Goal: Transaction & Acquisition: Book appointment/travel/reservation

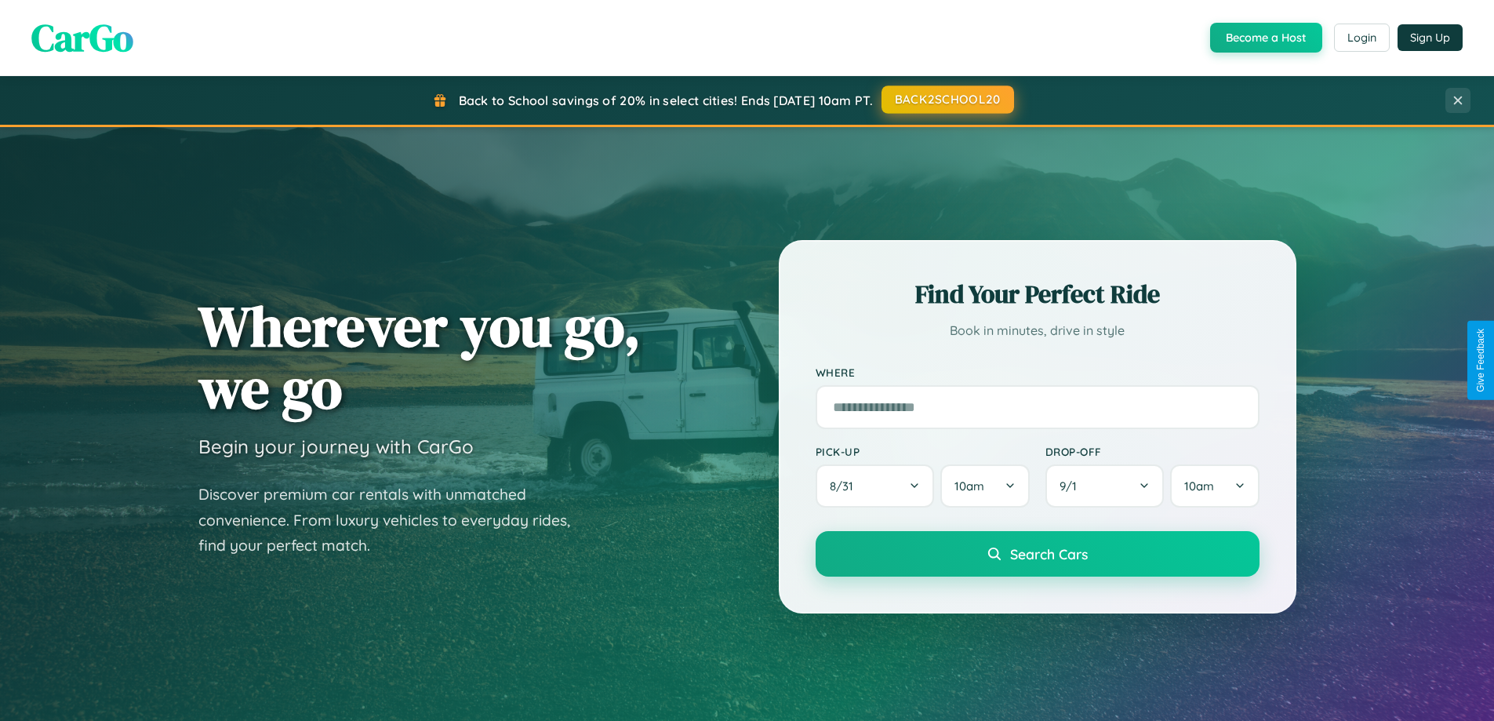
click at [947, 100] on button "BACK2SCHOOL20" at bounding box center [948, 99] width 133 height 28
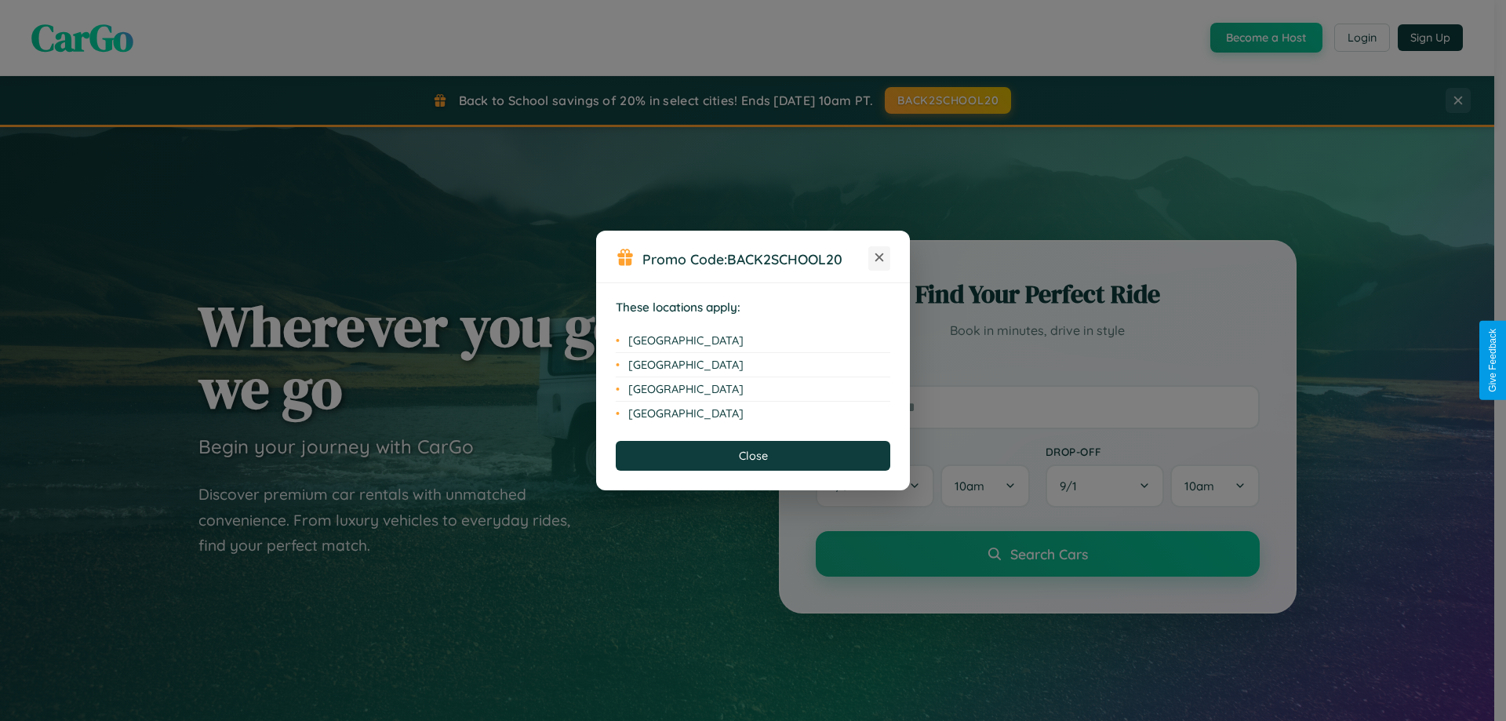
click at [879, 258] on icon at bounding box center [879, 257] width 9 height 9
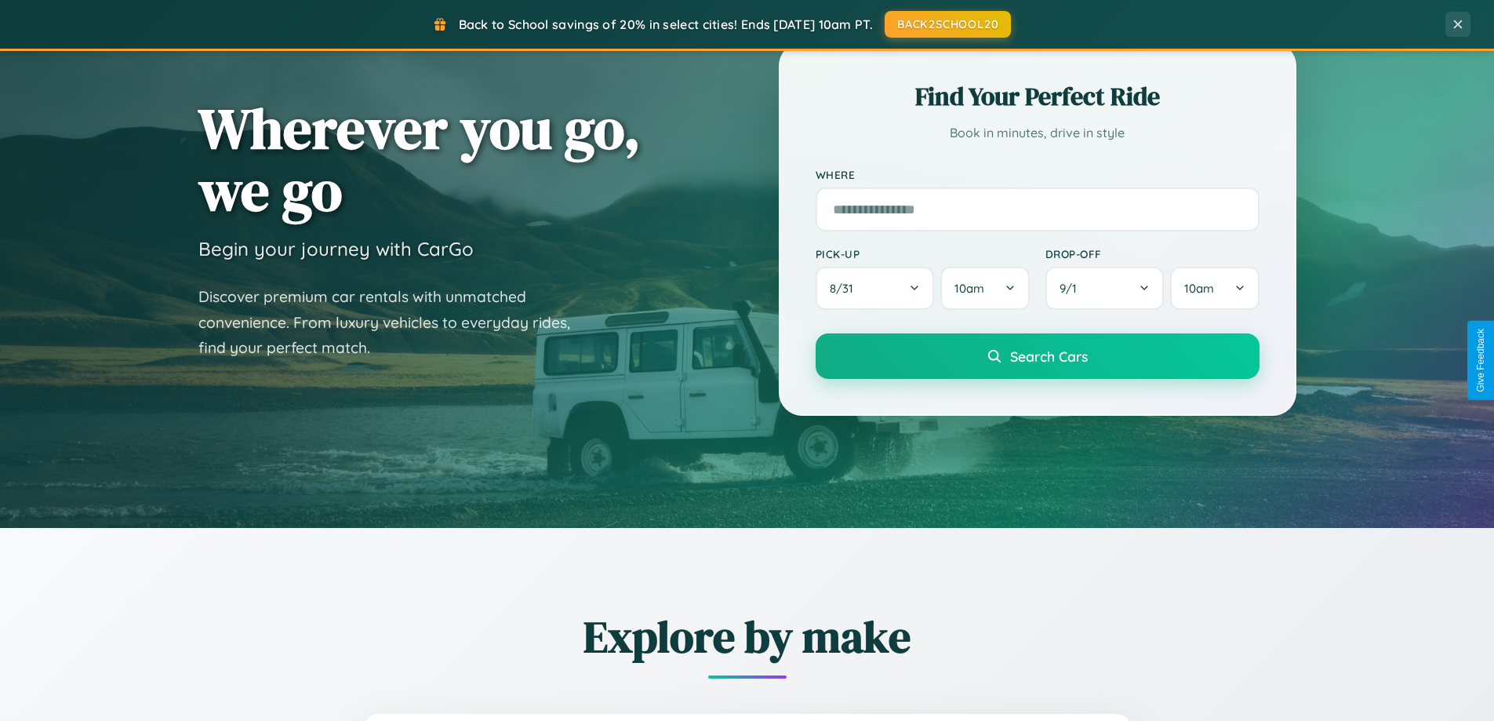
scroll to position [676, 0]
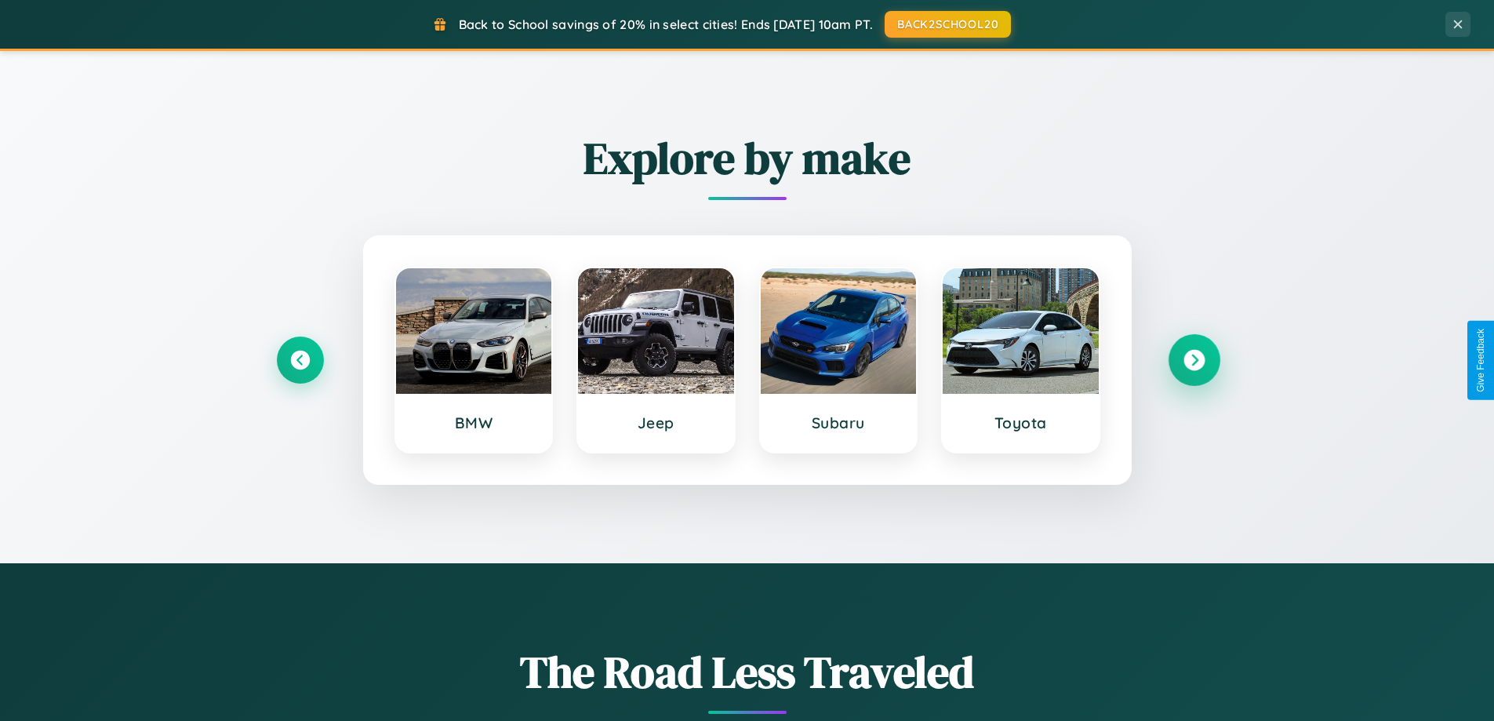
click at [1194, 360] on icon at bounding box center [1193, 360] width 21 height 21
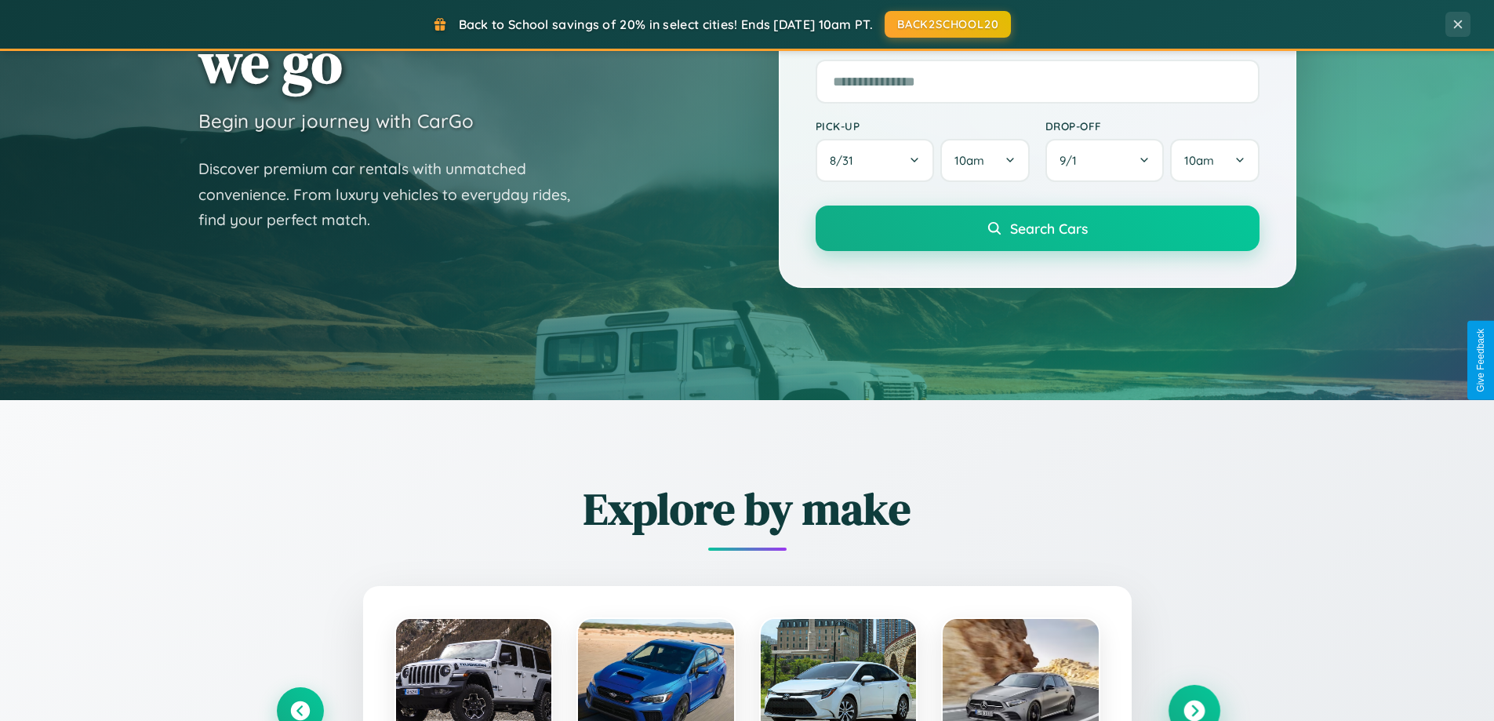
scroll to position [0, 0]
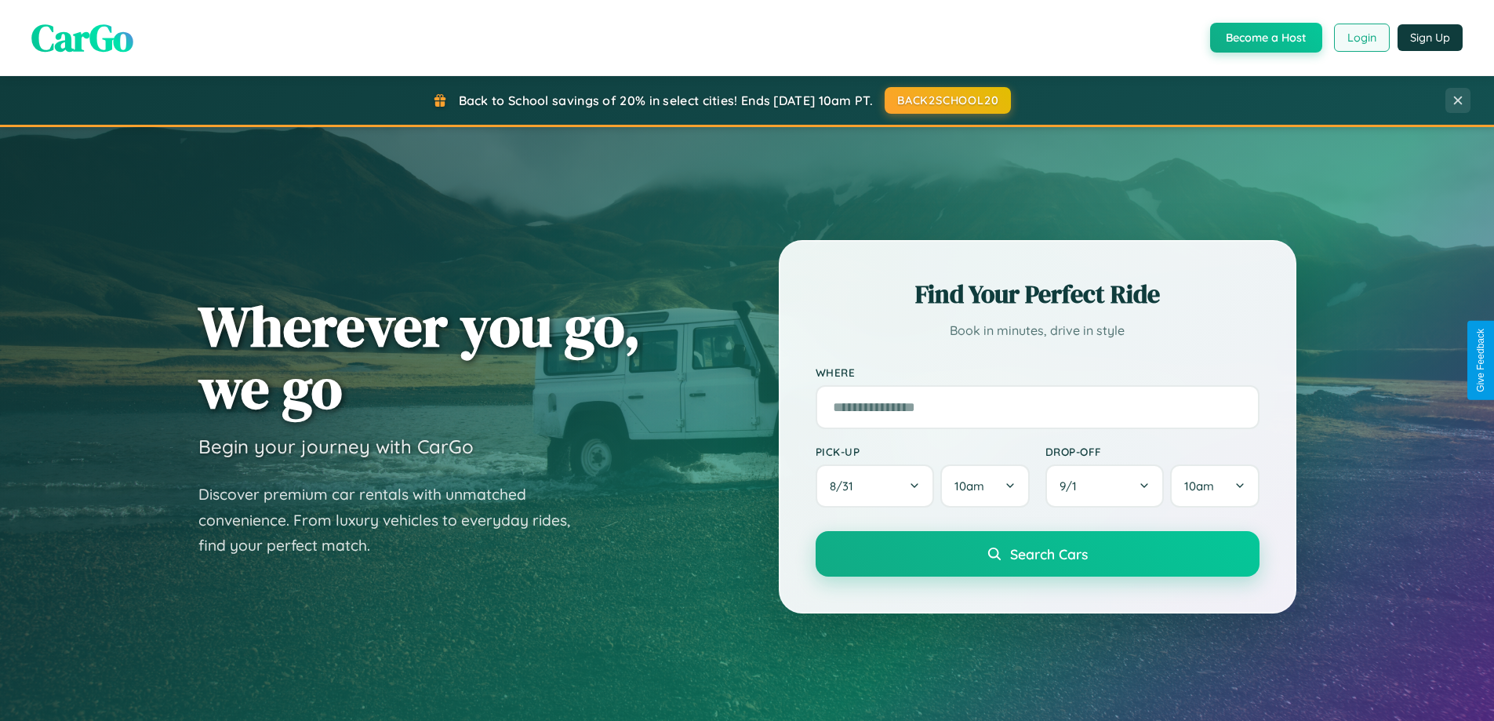
click at [1361, 38] on button "Login" at bounding box center [1362, 38] width 56 height 28
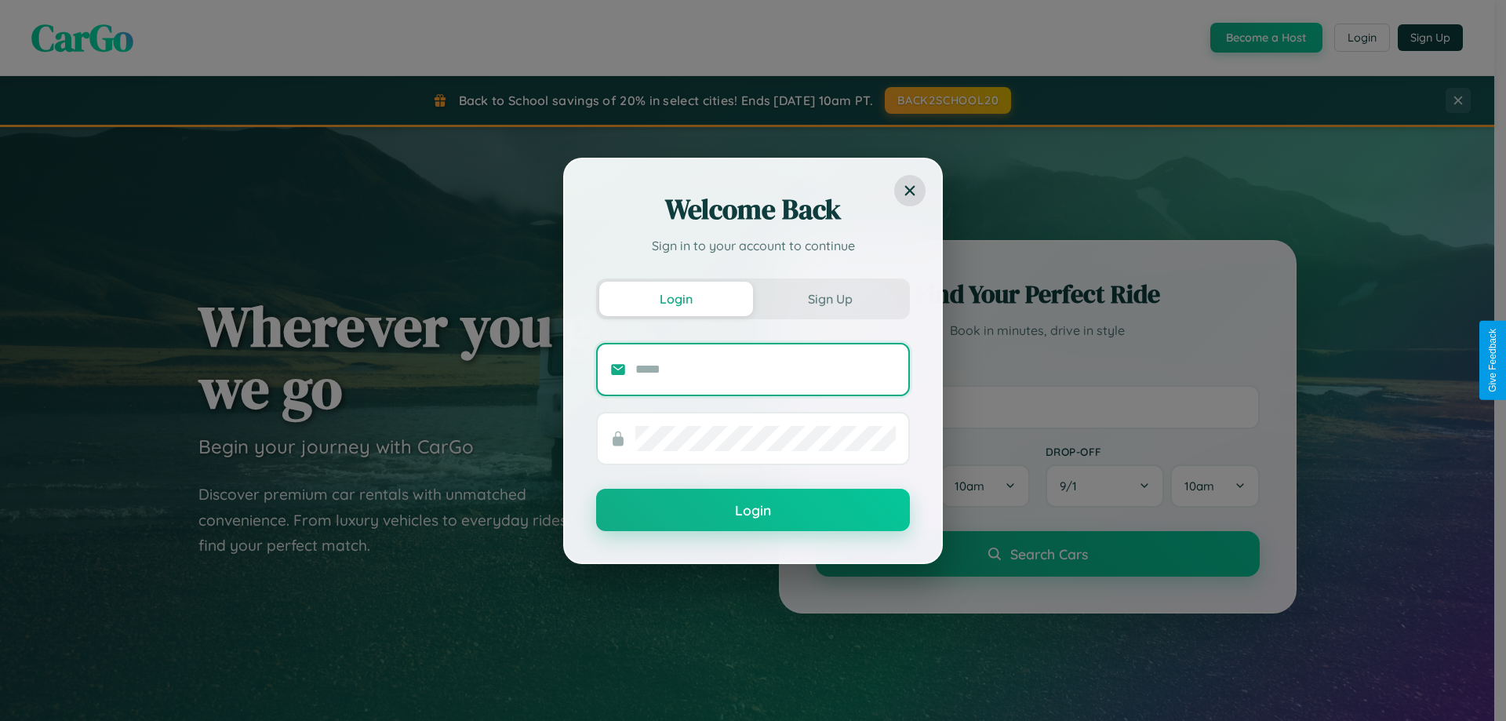
click at [765, 369] on input "text" at bounding box center [765, 369] width 260 height 25
type input "**********"
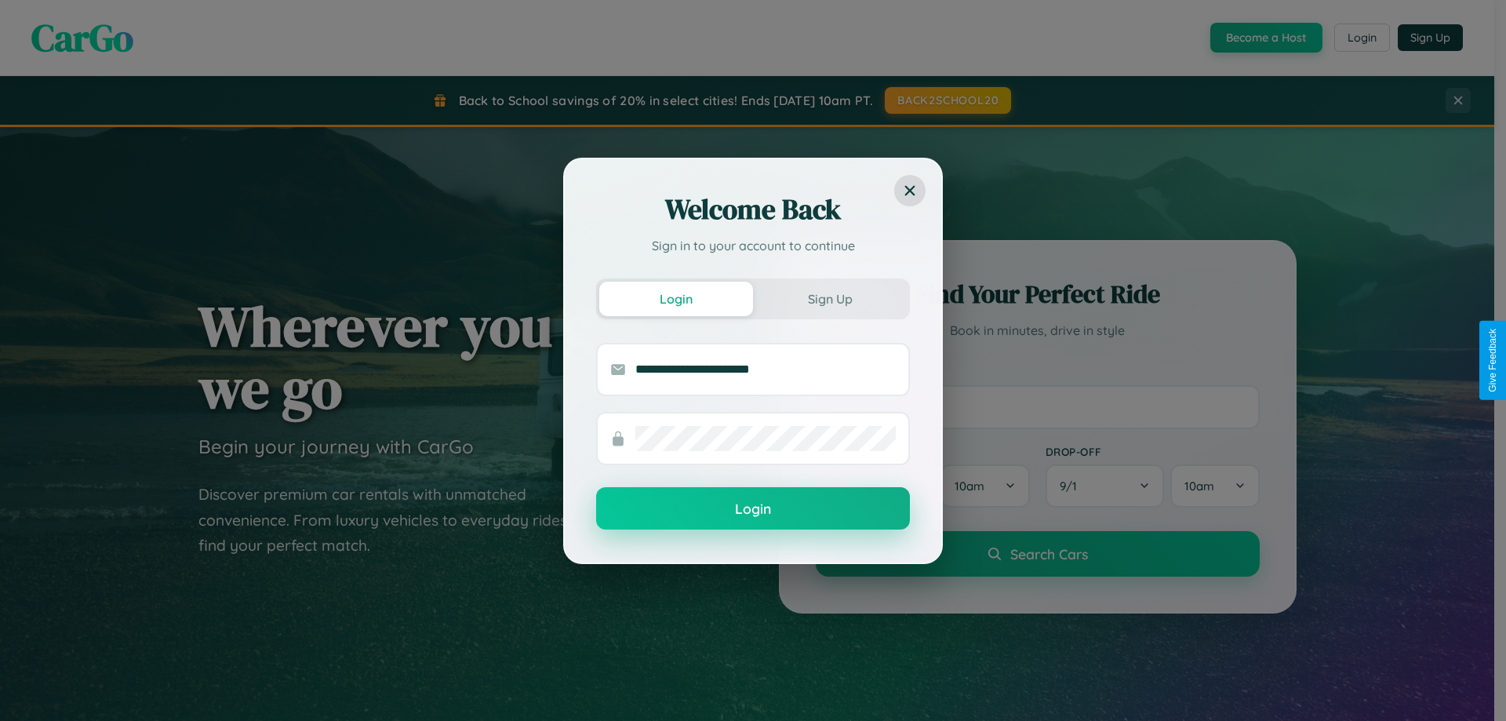
click at [753, 509] on button "Login" at bounding box center [753, 508] width 314 height 42
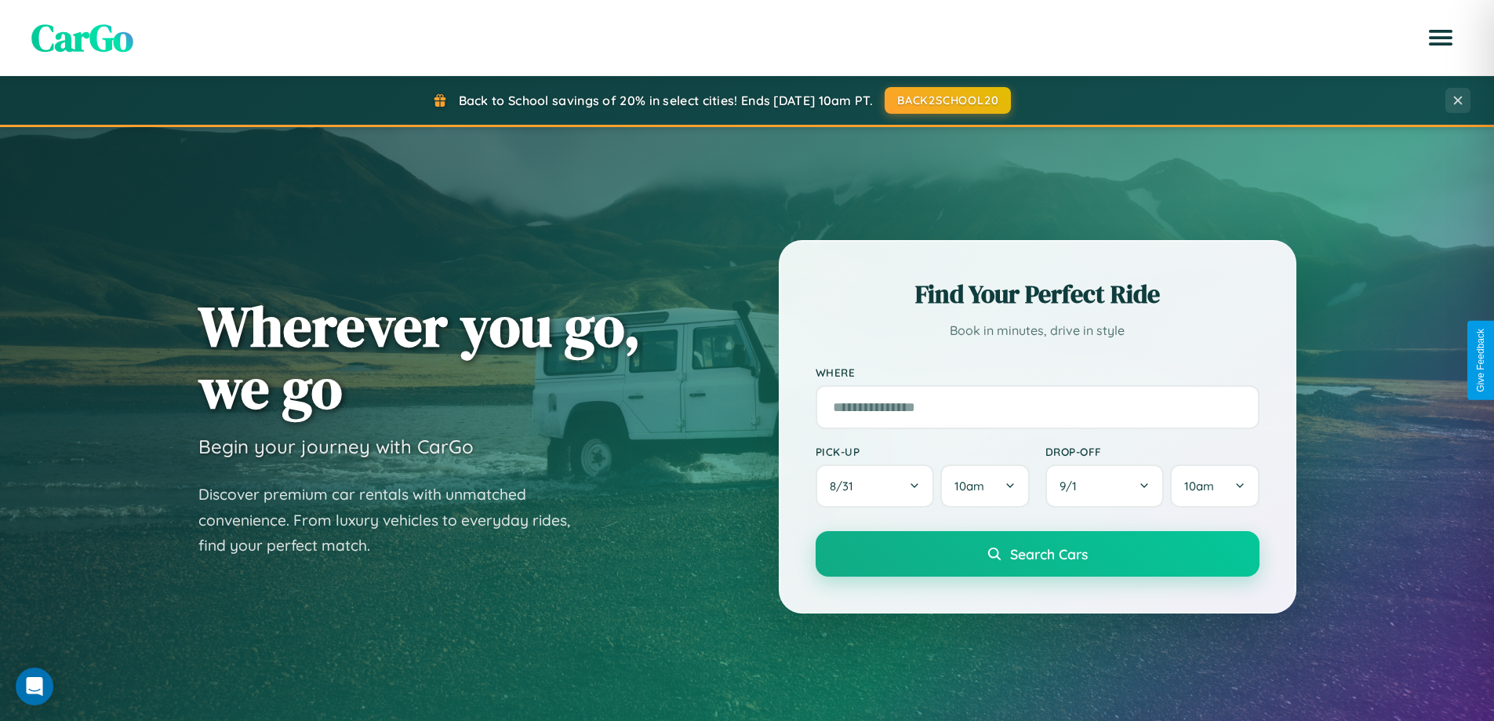
scroll to position [676, 0]
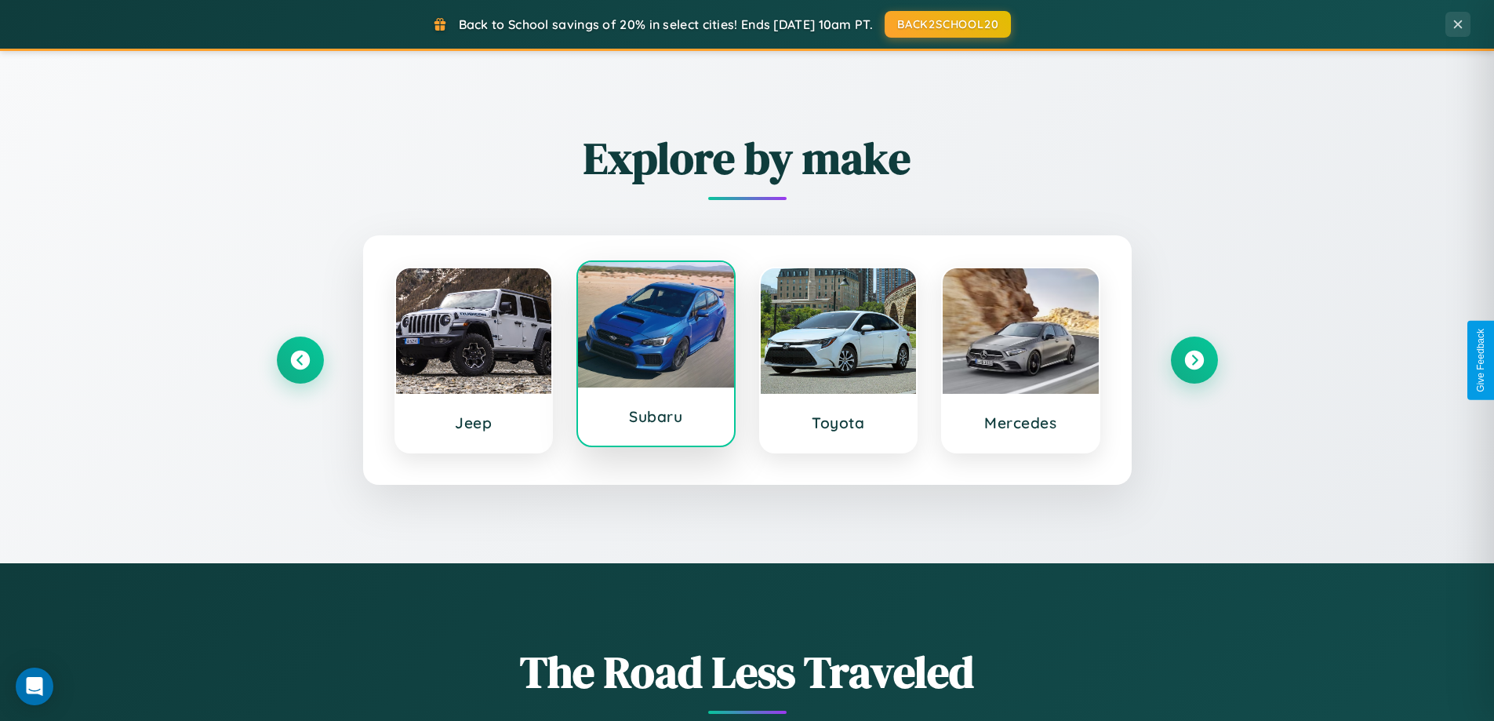
click at [656, 357] on div at bounding box center [656, 324] width 156 height 125
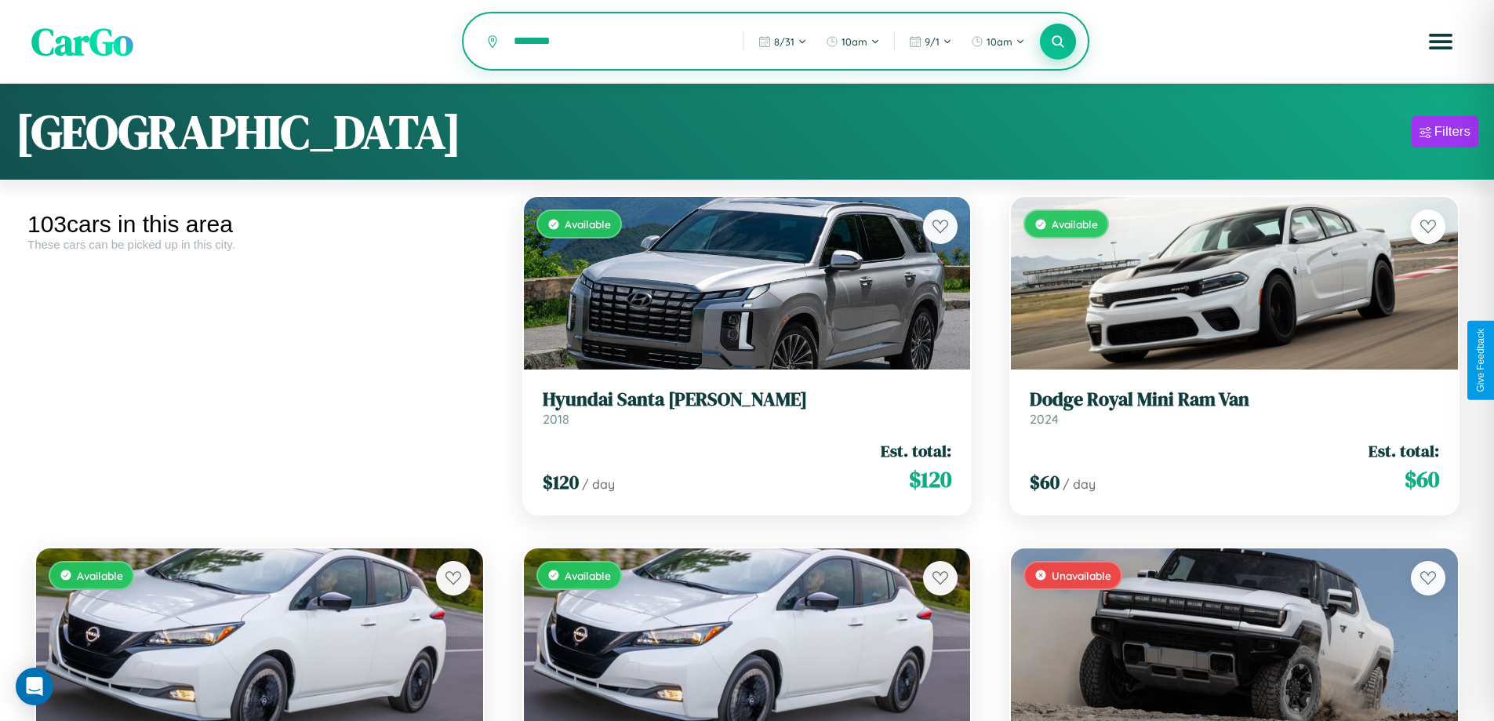
type input "********"
click at [1058, 42] on icon at bounding box center [1058, 41] width 15 height 15
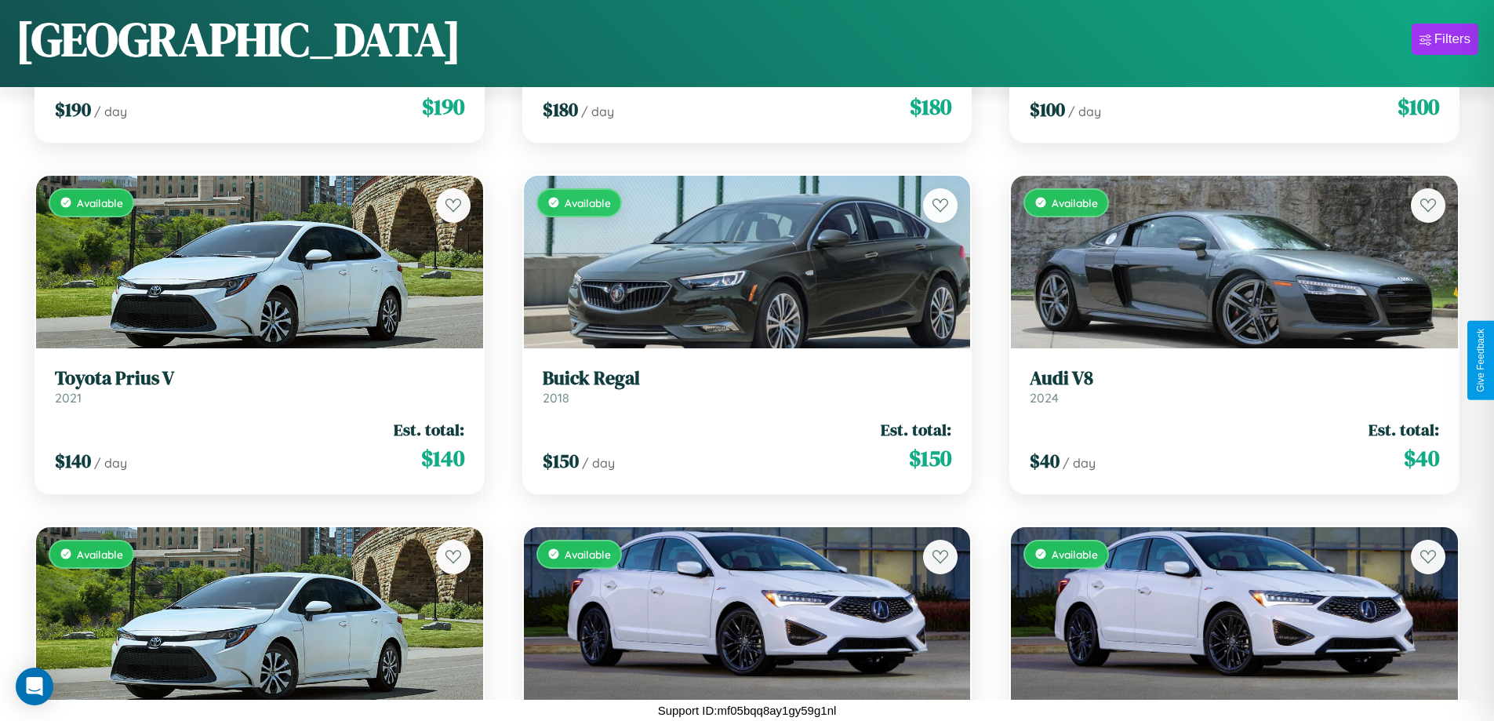
scroll to position [4435, 0]
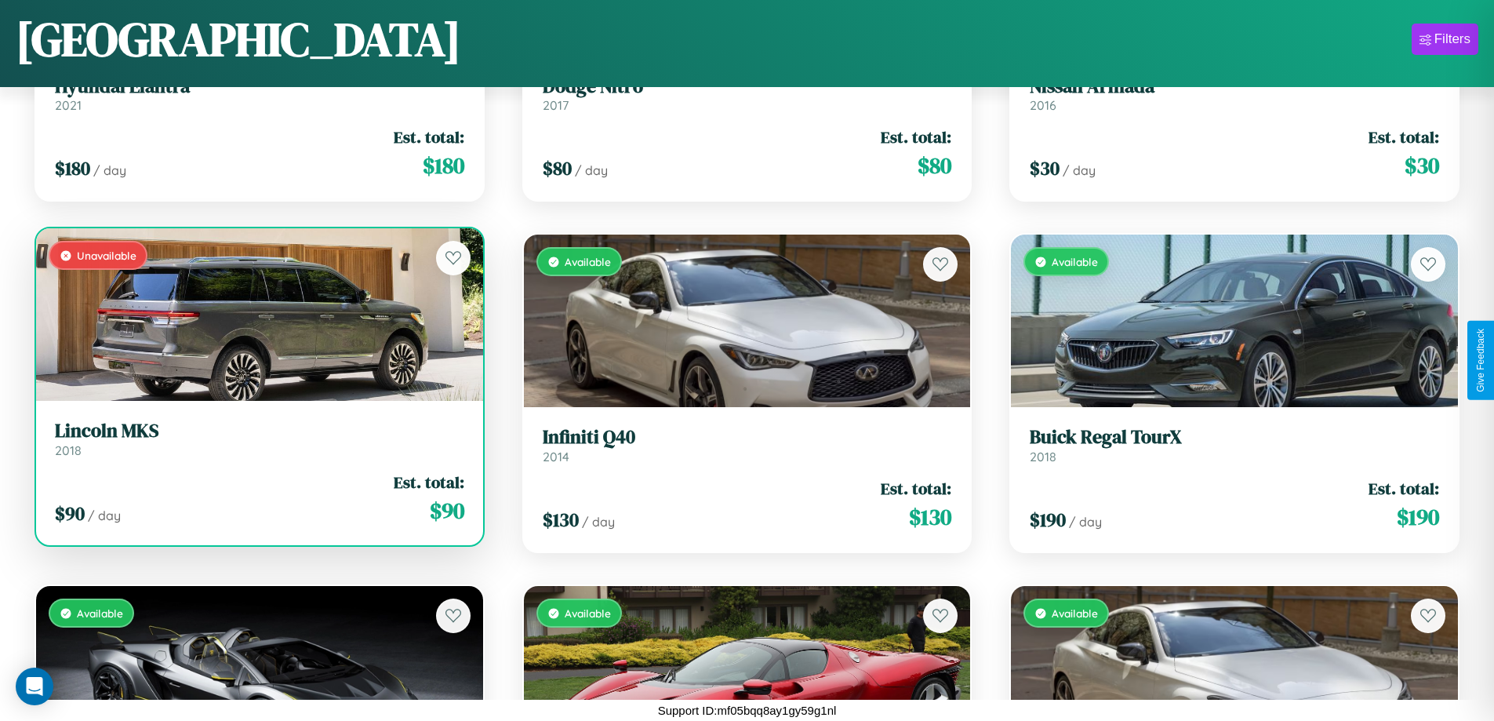
click at [257, 438] on h3 "Lincoln MKS" at bounding box center [259, 431] width 409 height 23
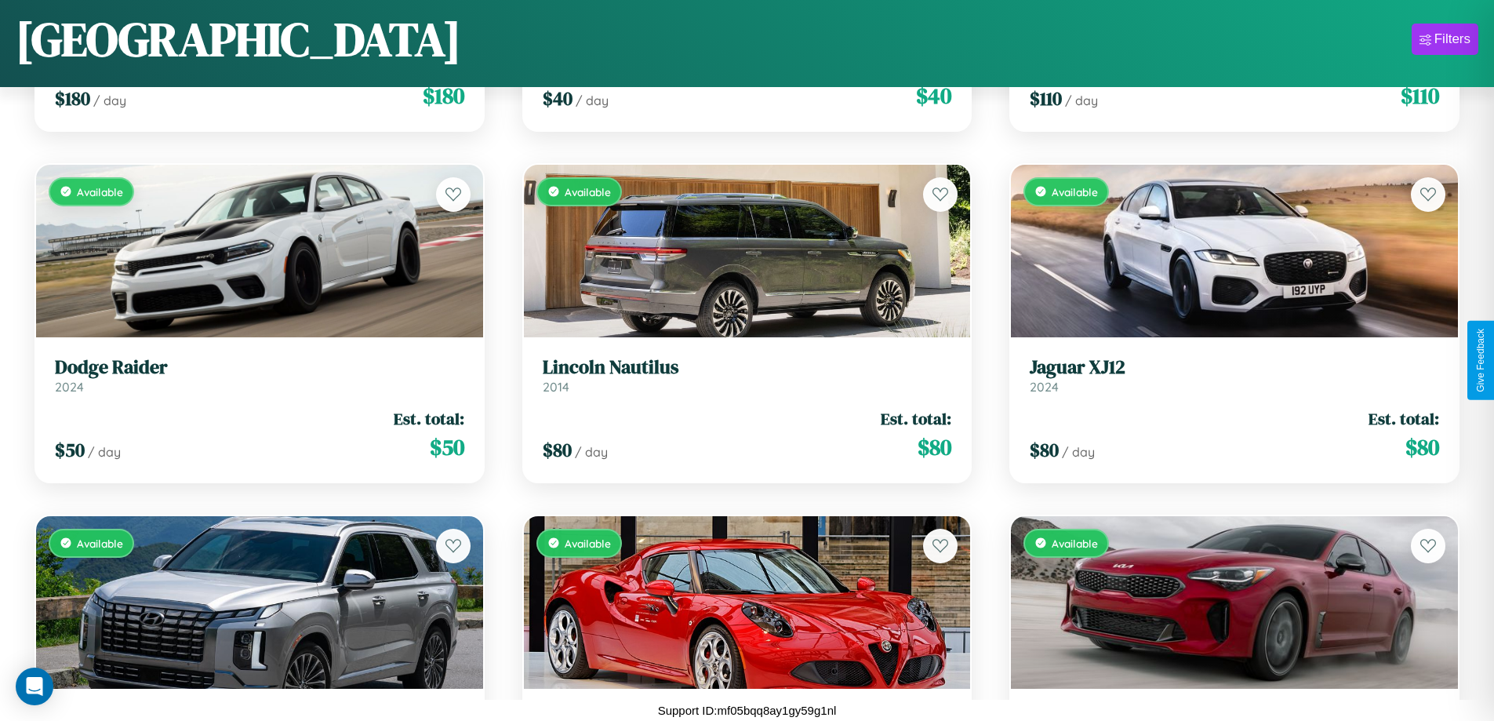
scroll to position [3381, 0]
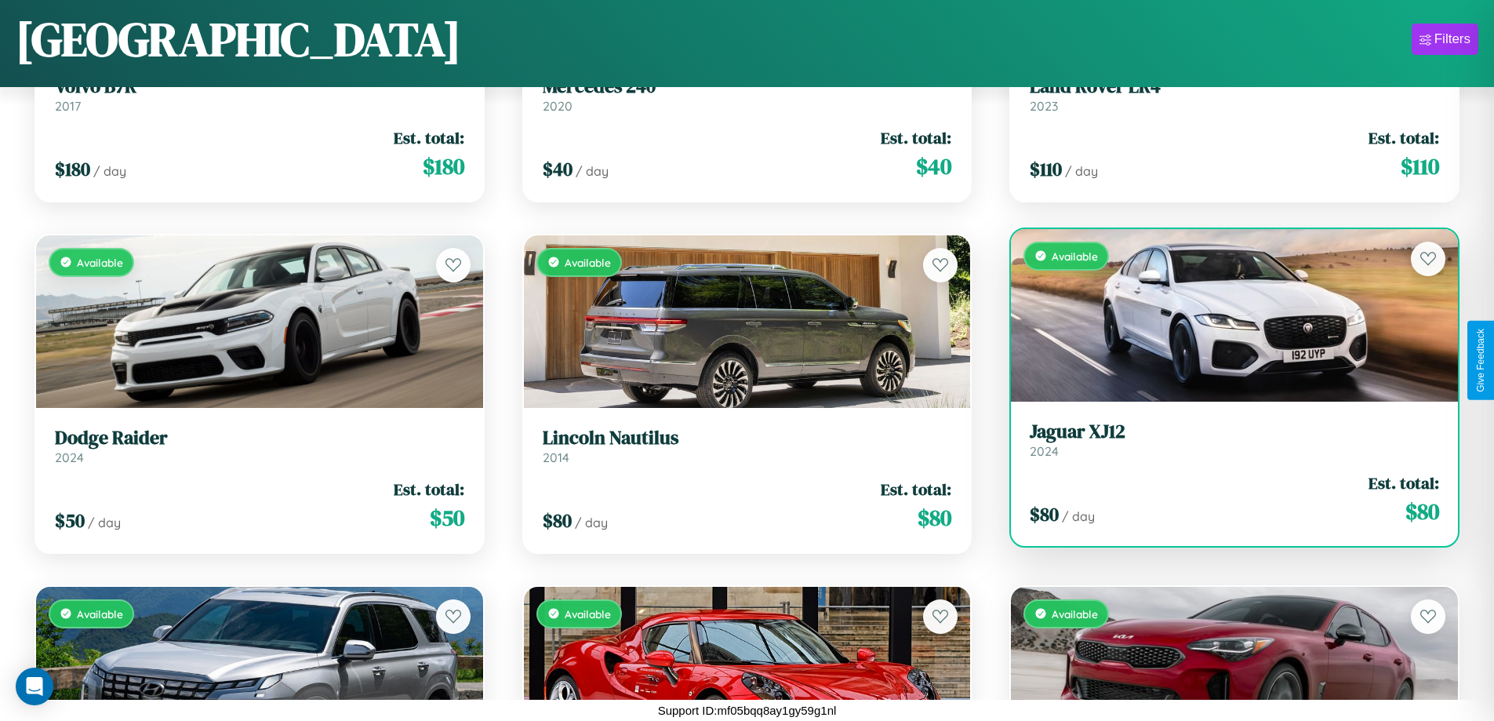
click at [1224, 318] on div "Available" at bounding box center [1234, 315] width 447 height 173
click at [1224, 314] on div "Available" at bounding box center [1234, 315] width 447 height 173
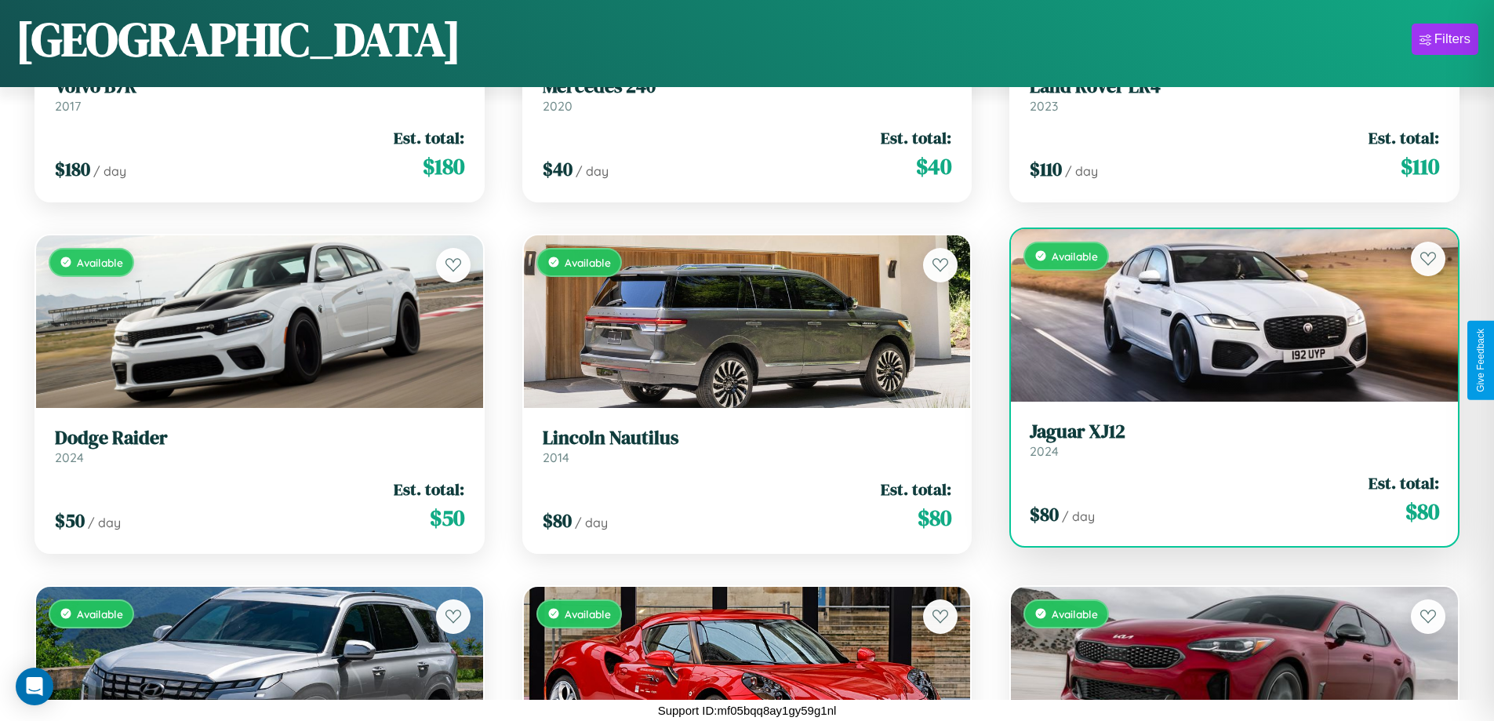
click at [1224, 314] on div "Available" at bounding box center [1234, 315] width 447 height 173
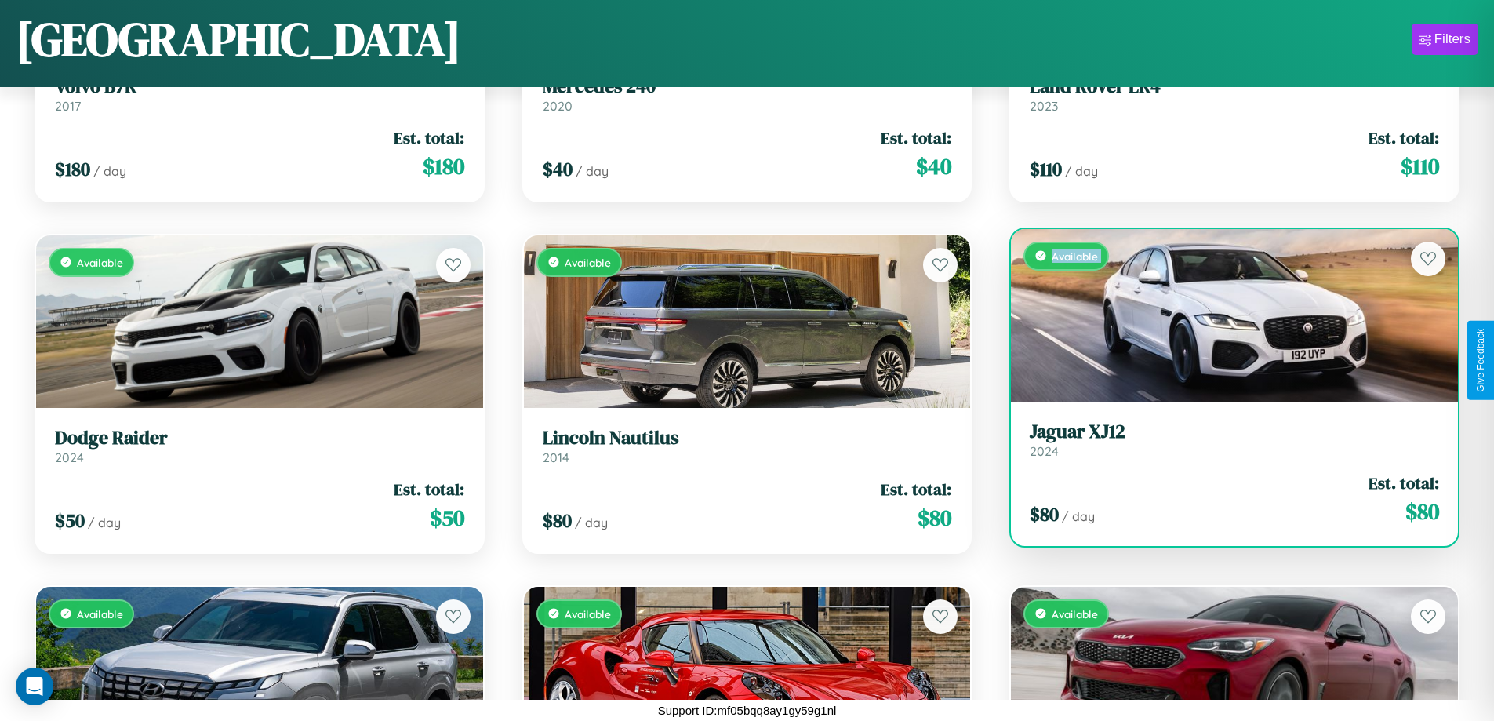
click at [1224, 314] on div "Available" at bounding box center [1234, 315] width 447 height 173
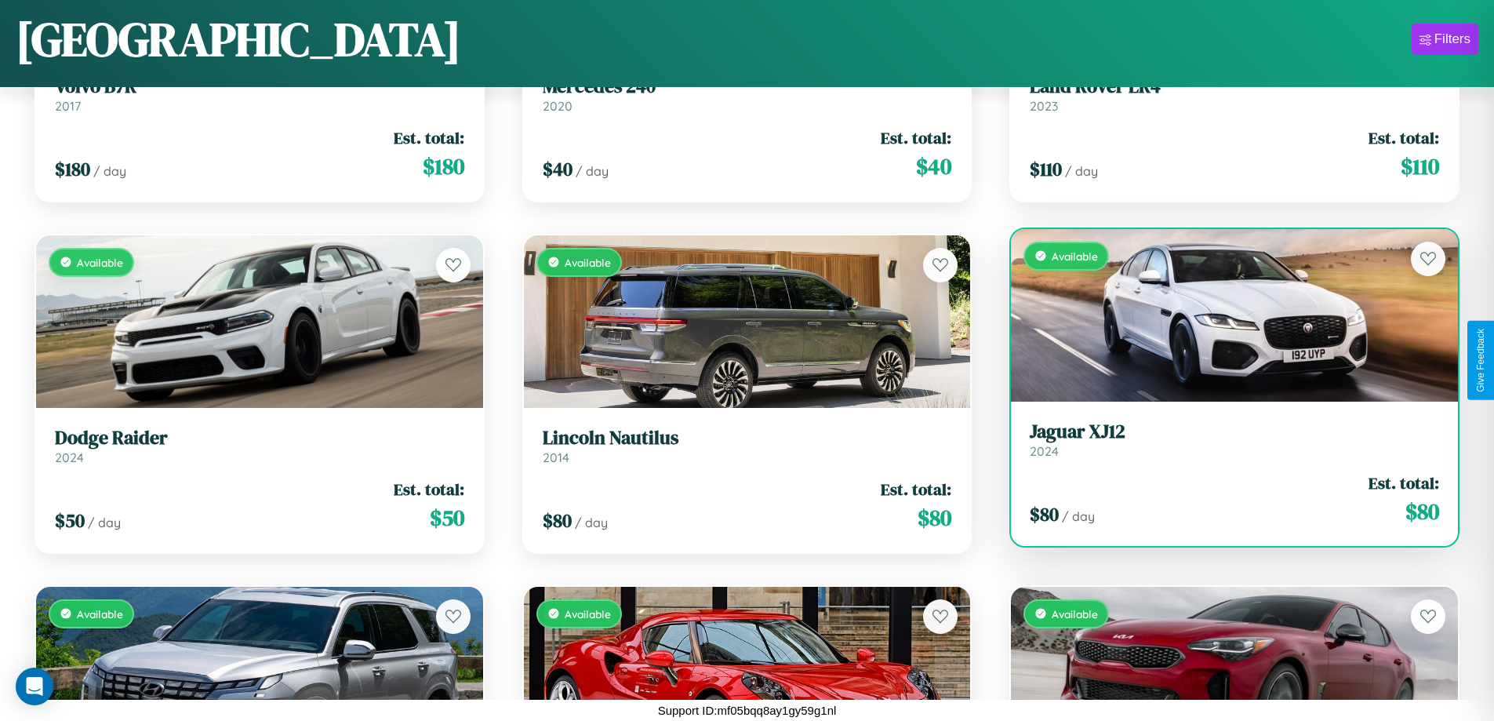
click at [1224, 314] on div "Available" at bounding box center [1234, 315] width 447 height 173
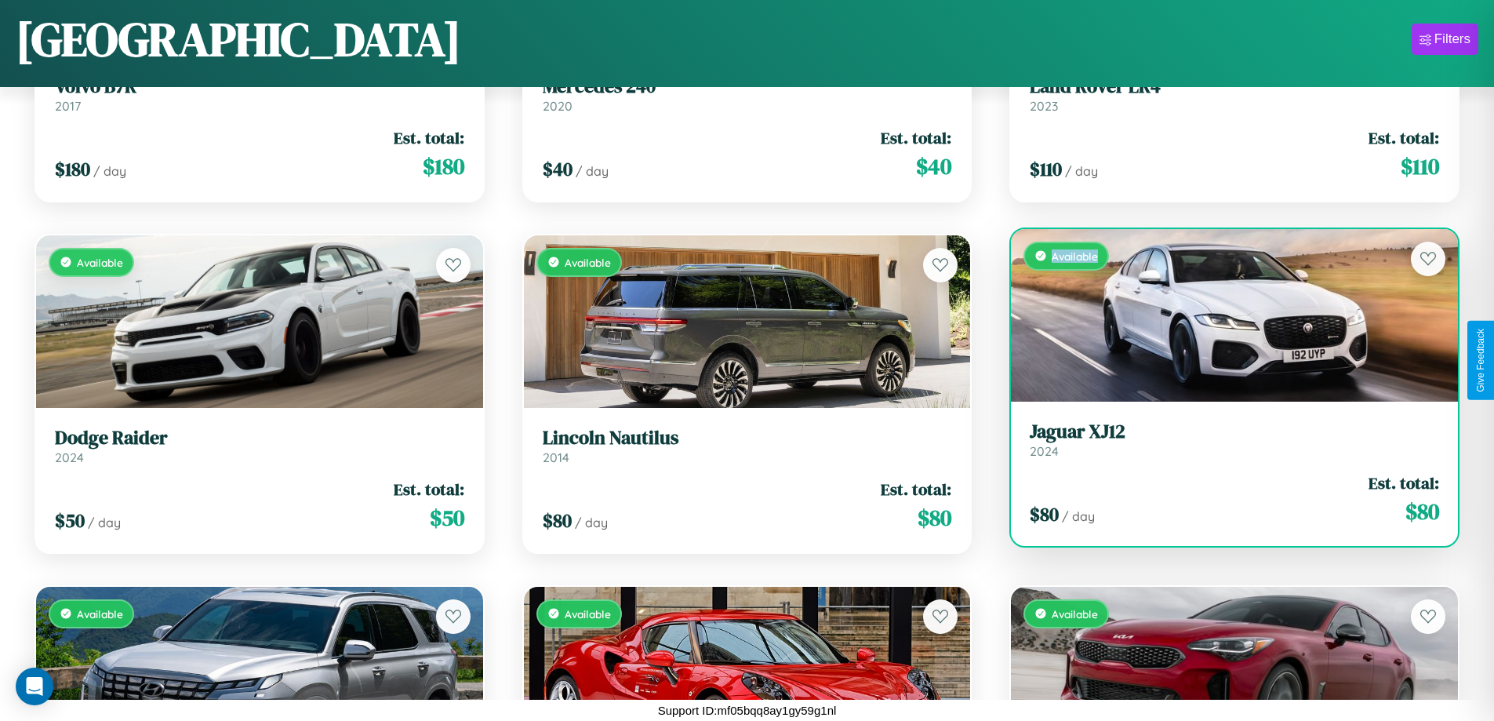
click at [1224, 314] on div "Available" at bounding box center [1234, 315] width 447 height 173
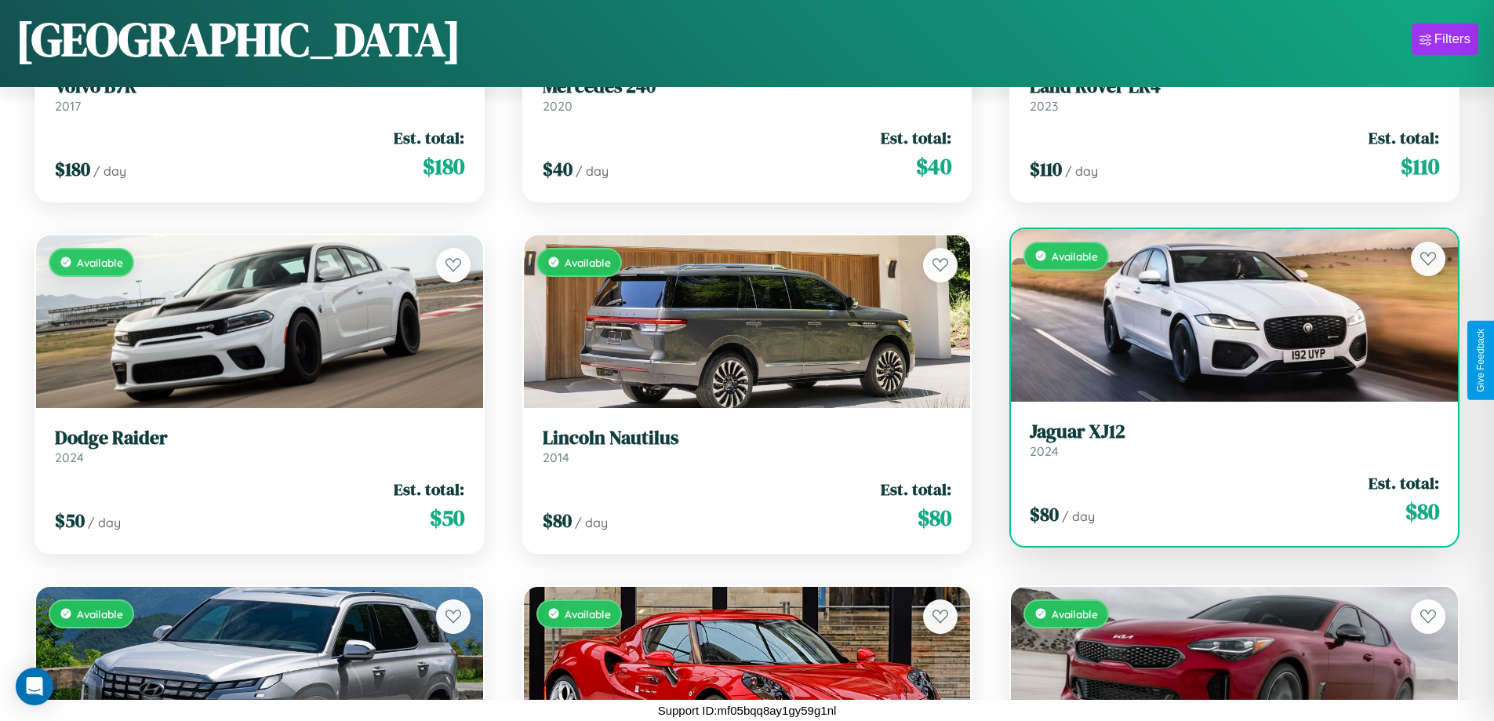
click at [1224, 439] on h3 "Jaguar XJ12" at bounding box center [1234, 431] width 409 height 23
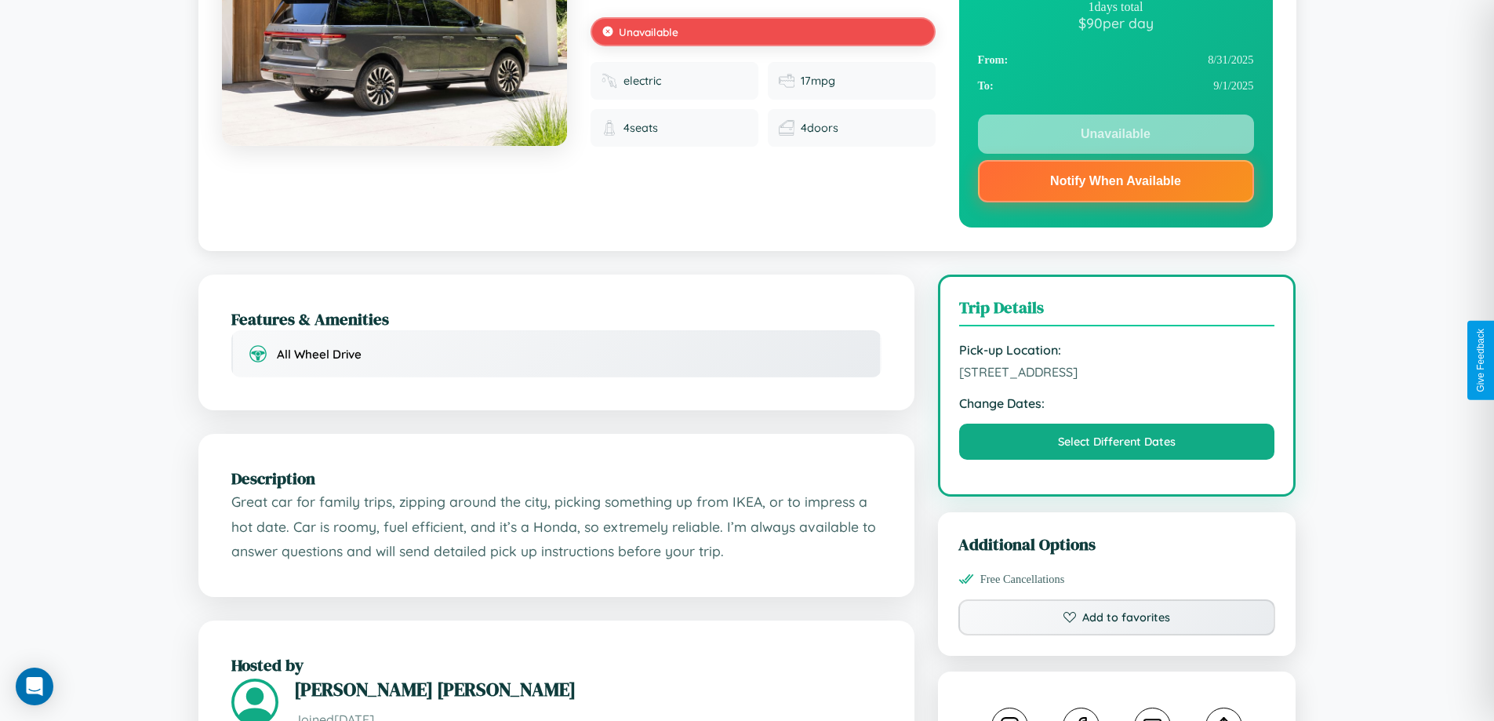
scroll to position [564, 0]
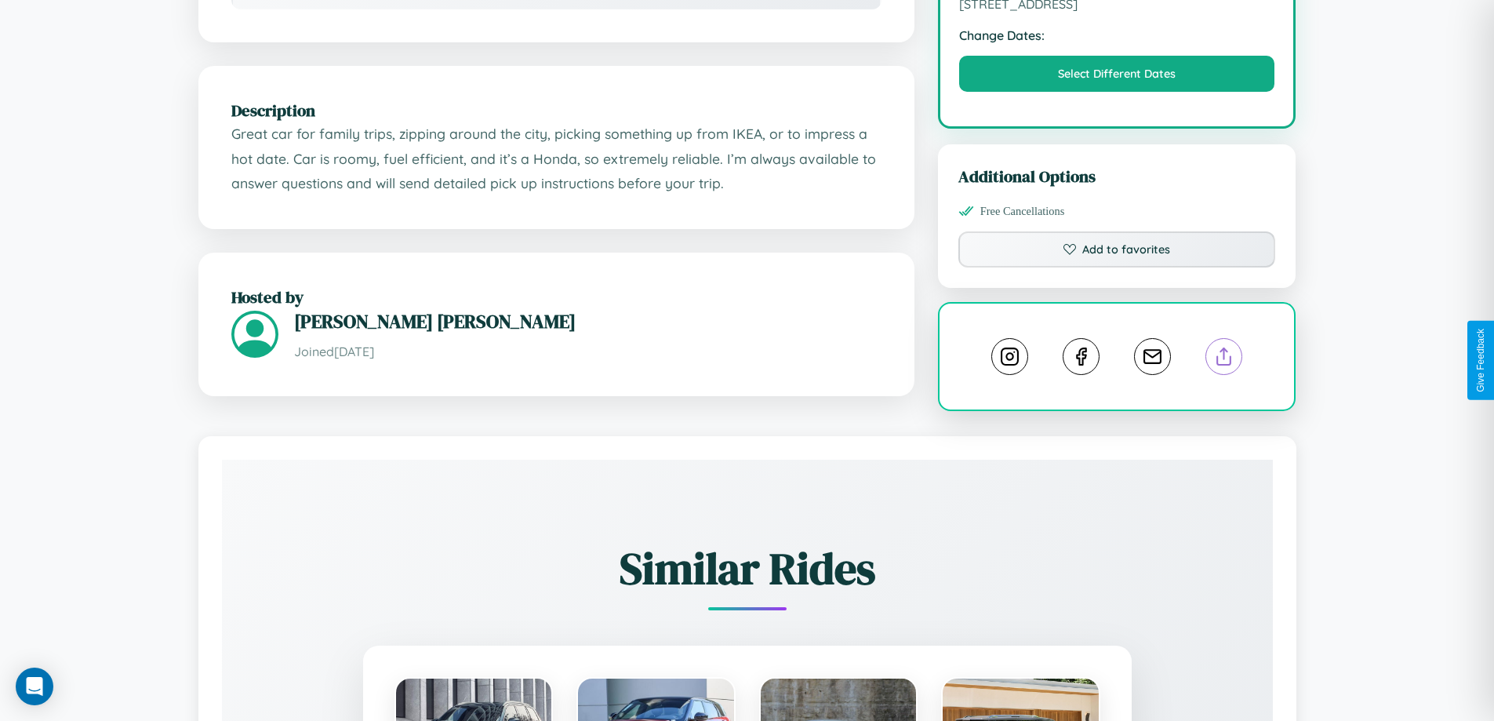
click at [1224, 358] on line at bounding box center [1224, 353] width 0 height 11
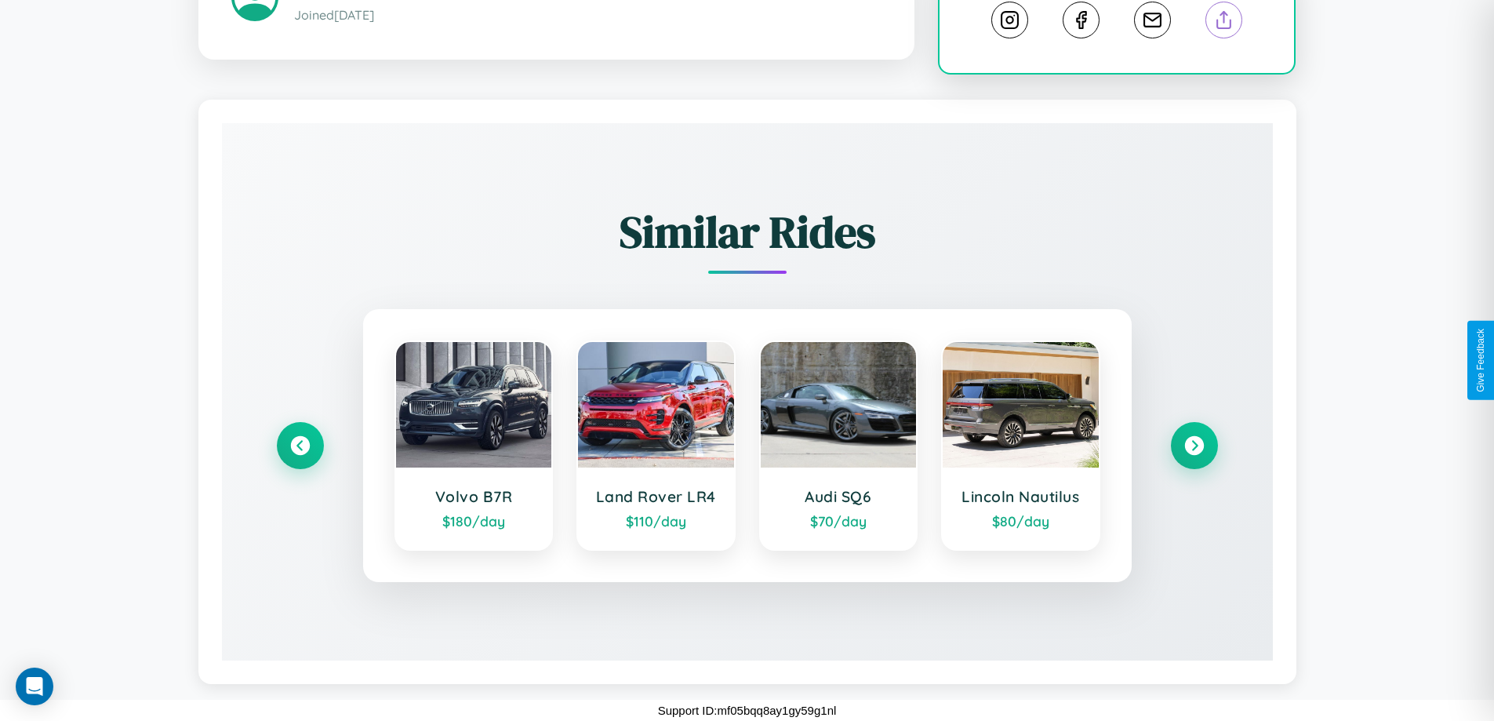
scroll to position [903, 0]
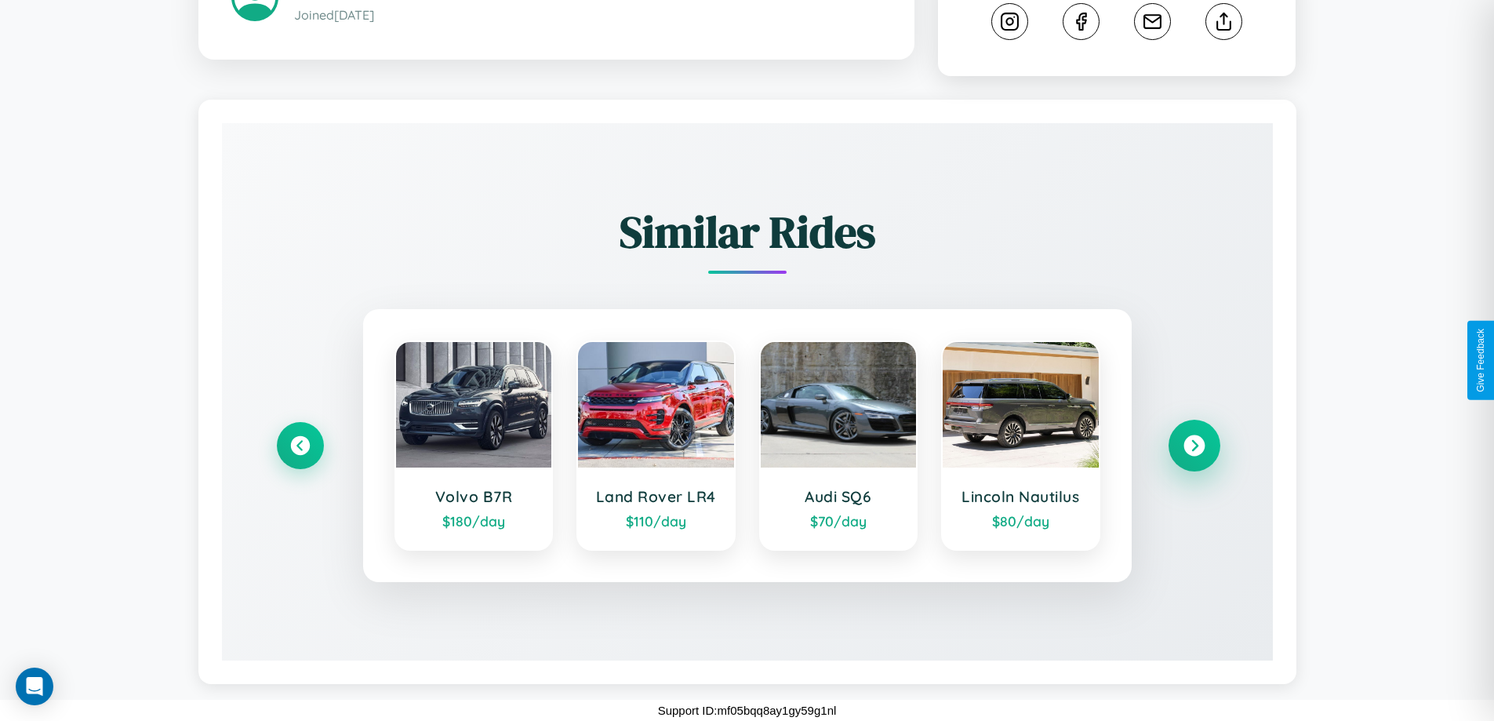
click at [1194, 445] on icon at bounding box center [1193, 445] width 21 height 21
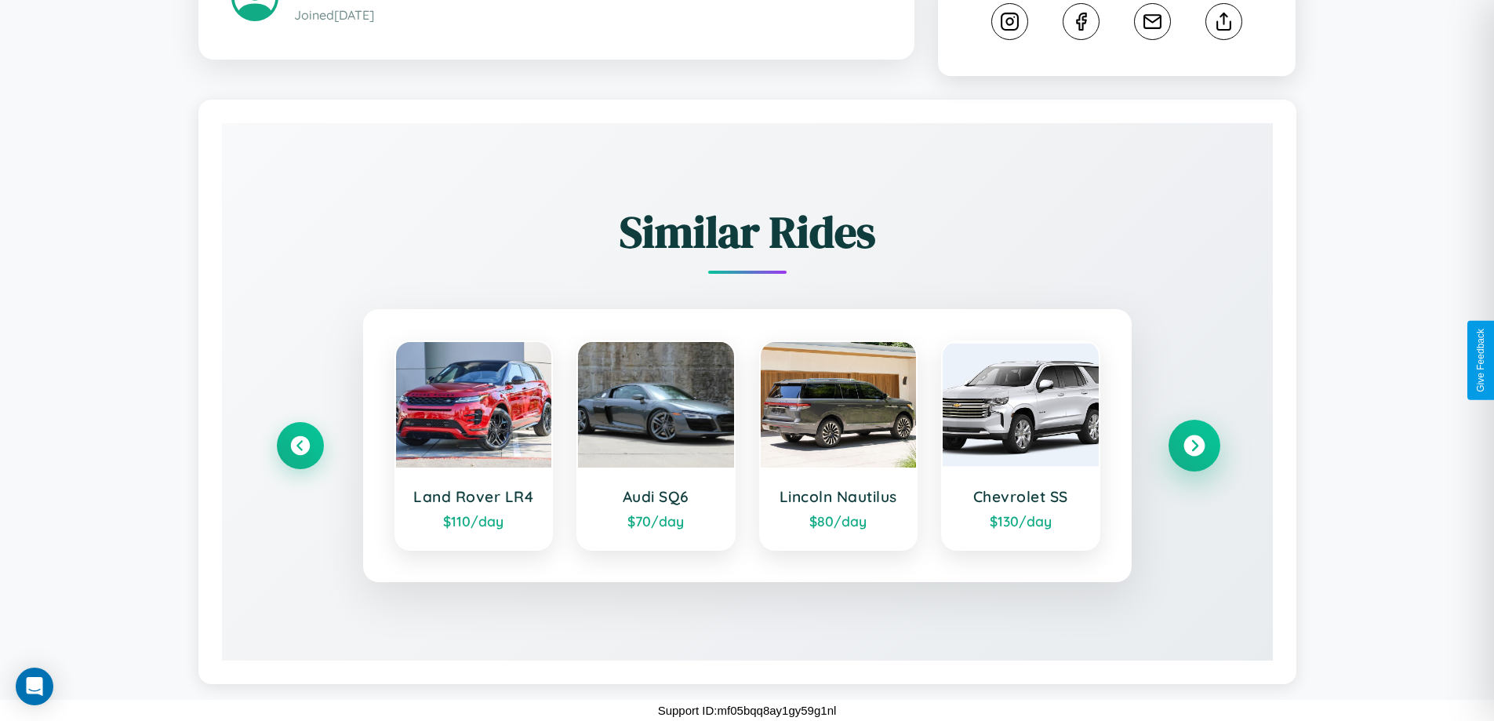
click at [1194, 445] on icon at bounding box center [1193, 445] width 21 height 21
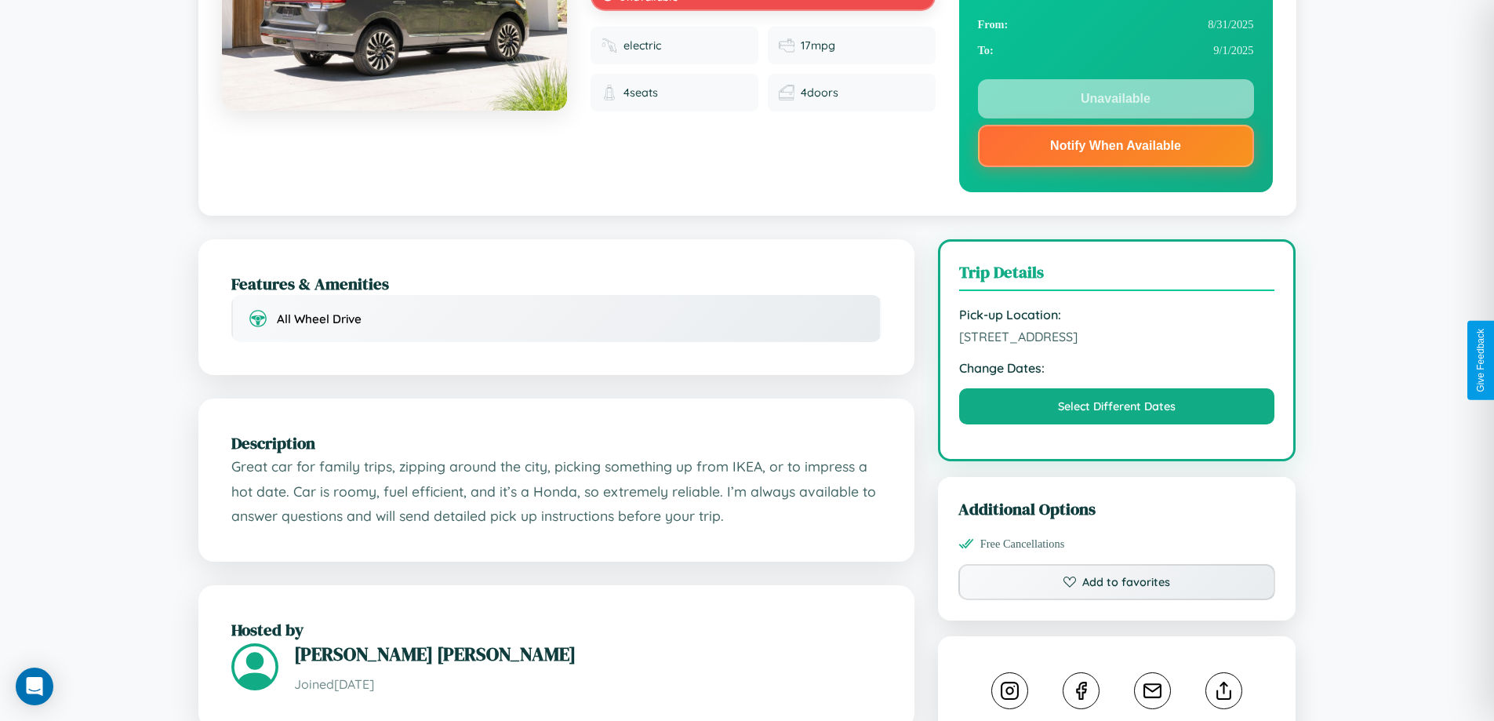
scroll to position [210, 0]
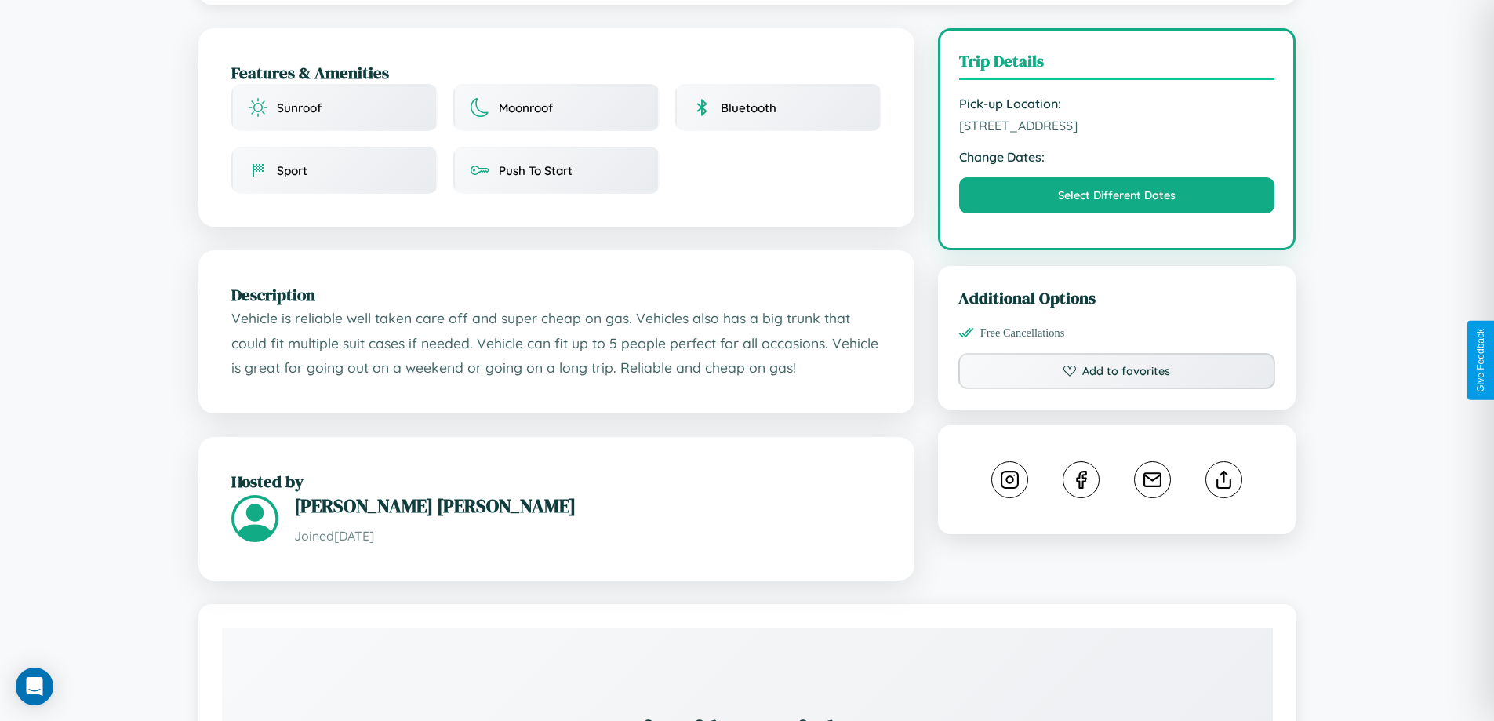
scroll to position [515, 0]
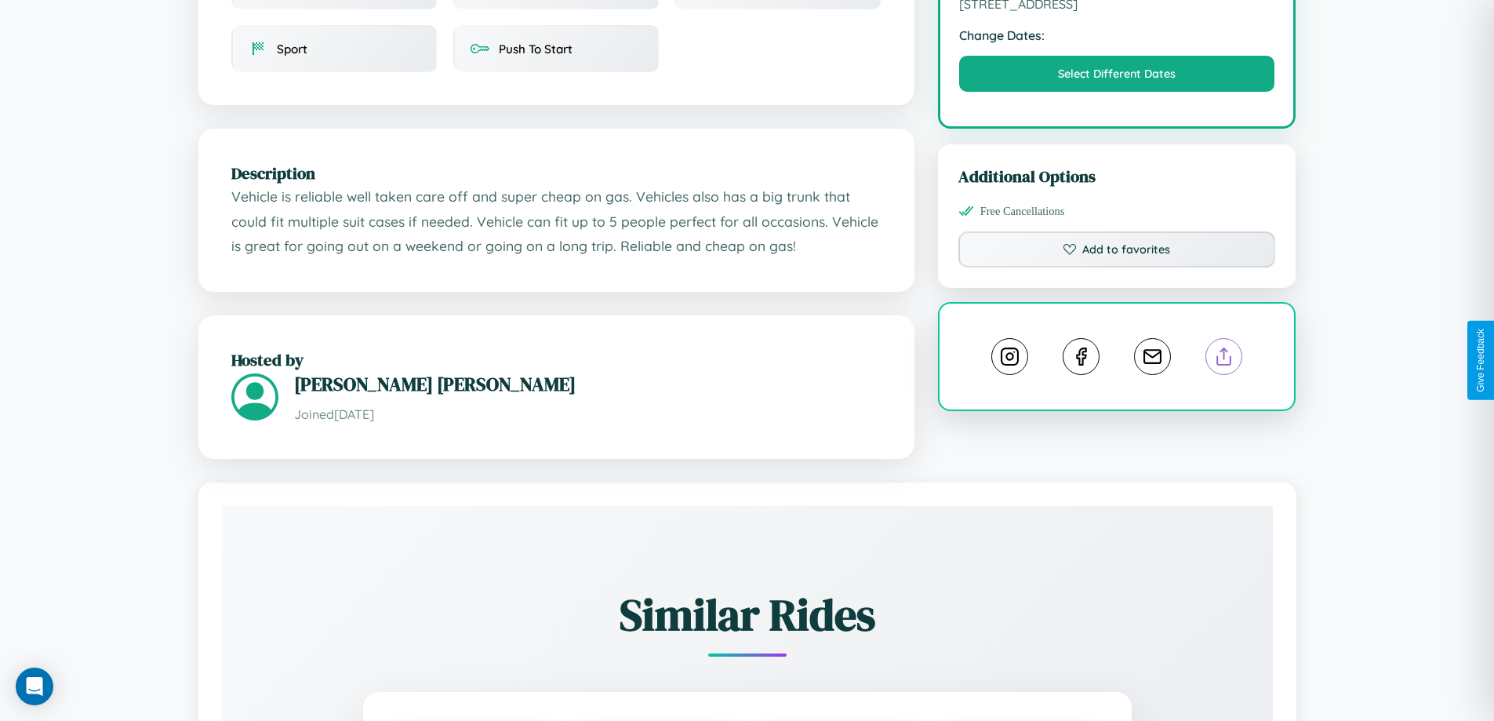
click at [1224, 359] on line at bounding box center [1224, 353] width 0 height 11
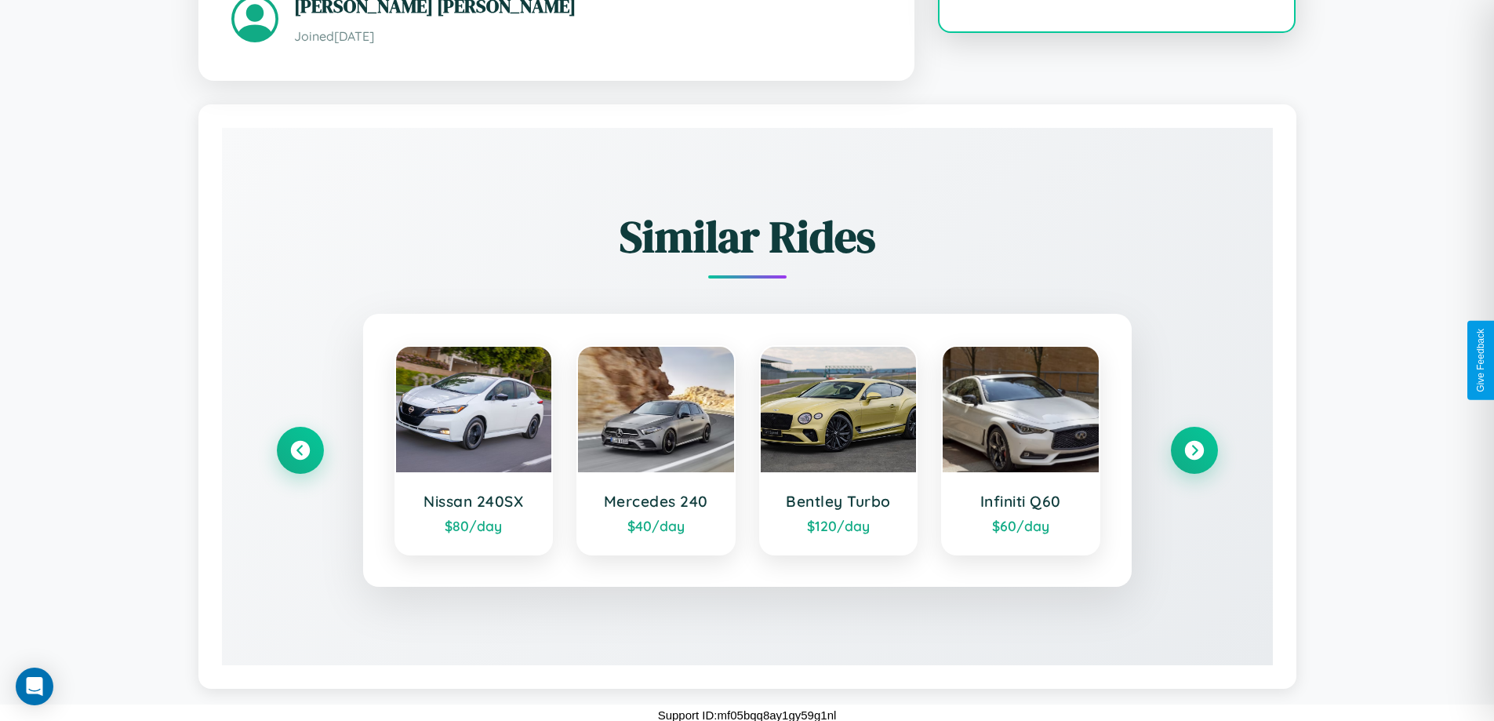
scroll to position [900, 0]
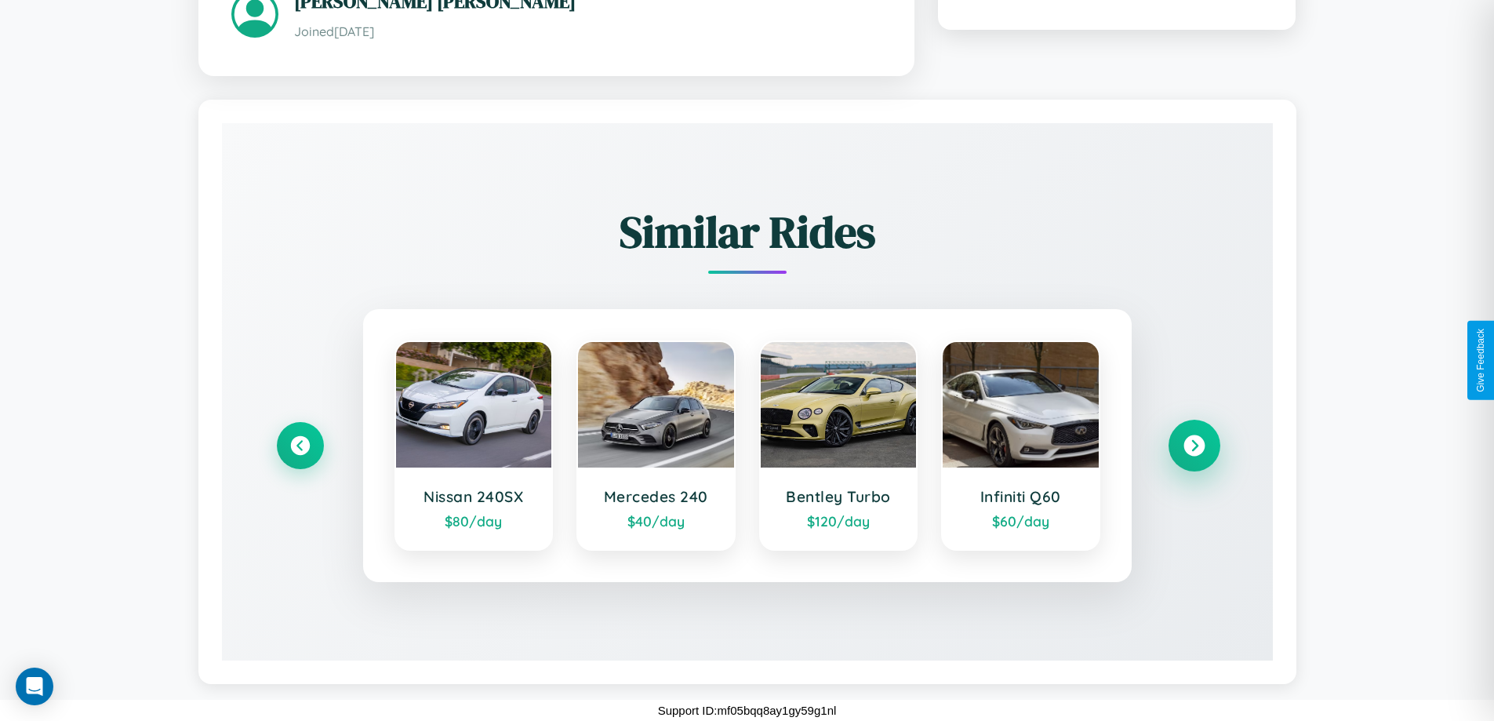
click at [1194, 445] on icon at bounding box center [1193, 444] width 21 height 21
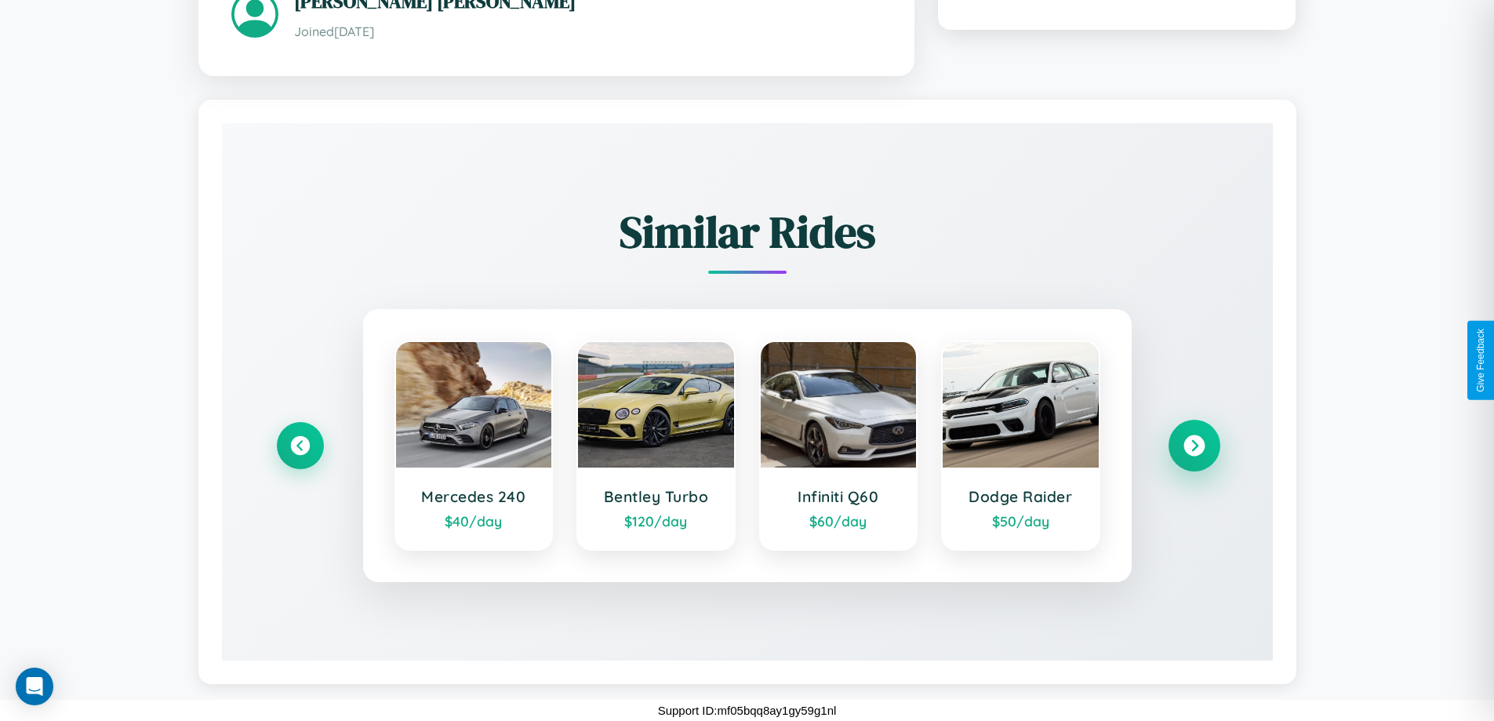
click at [1194, 445] on icon at bounding box center [1193, 444] width 21 height 21
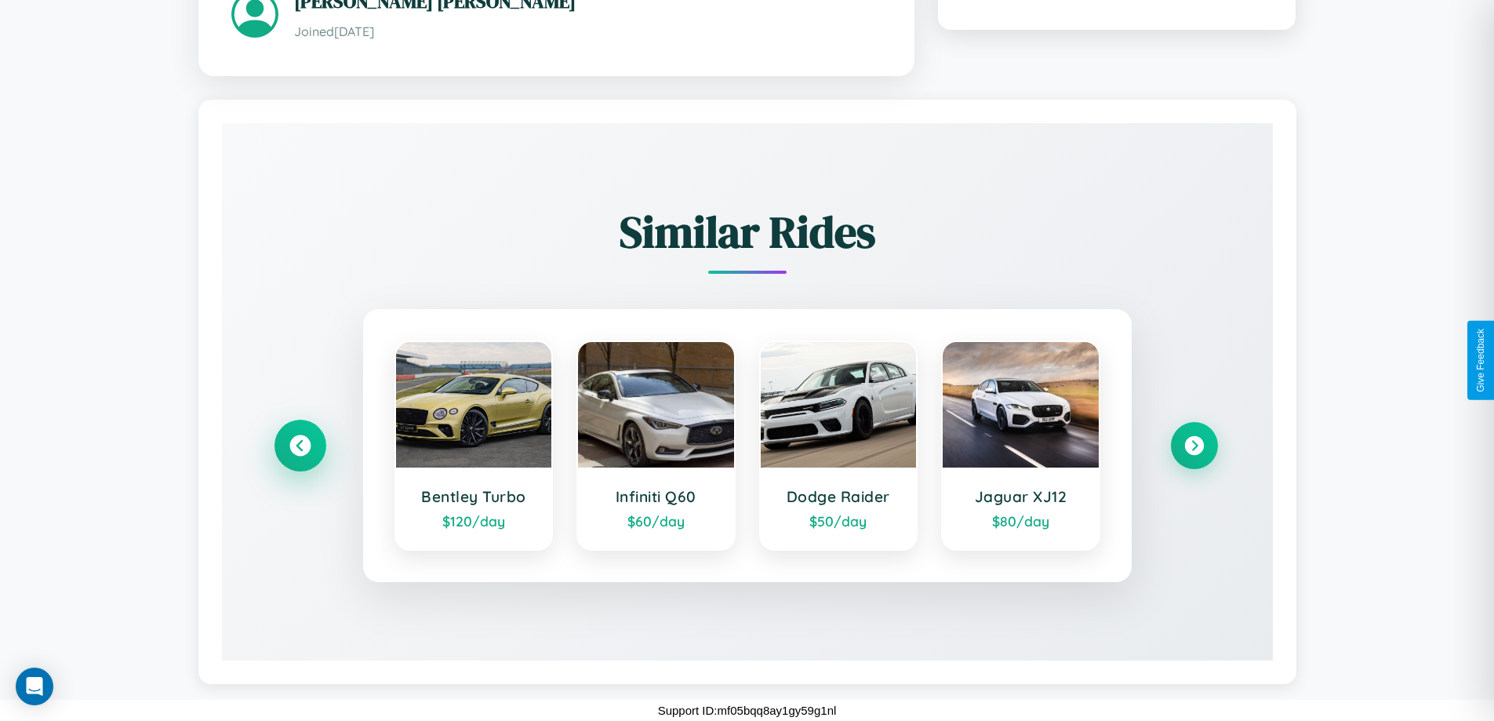
click at [300, 445] on icon at bounding box center [299, 444] width 21 height 21
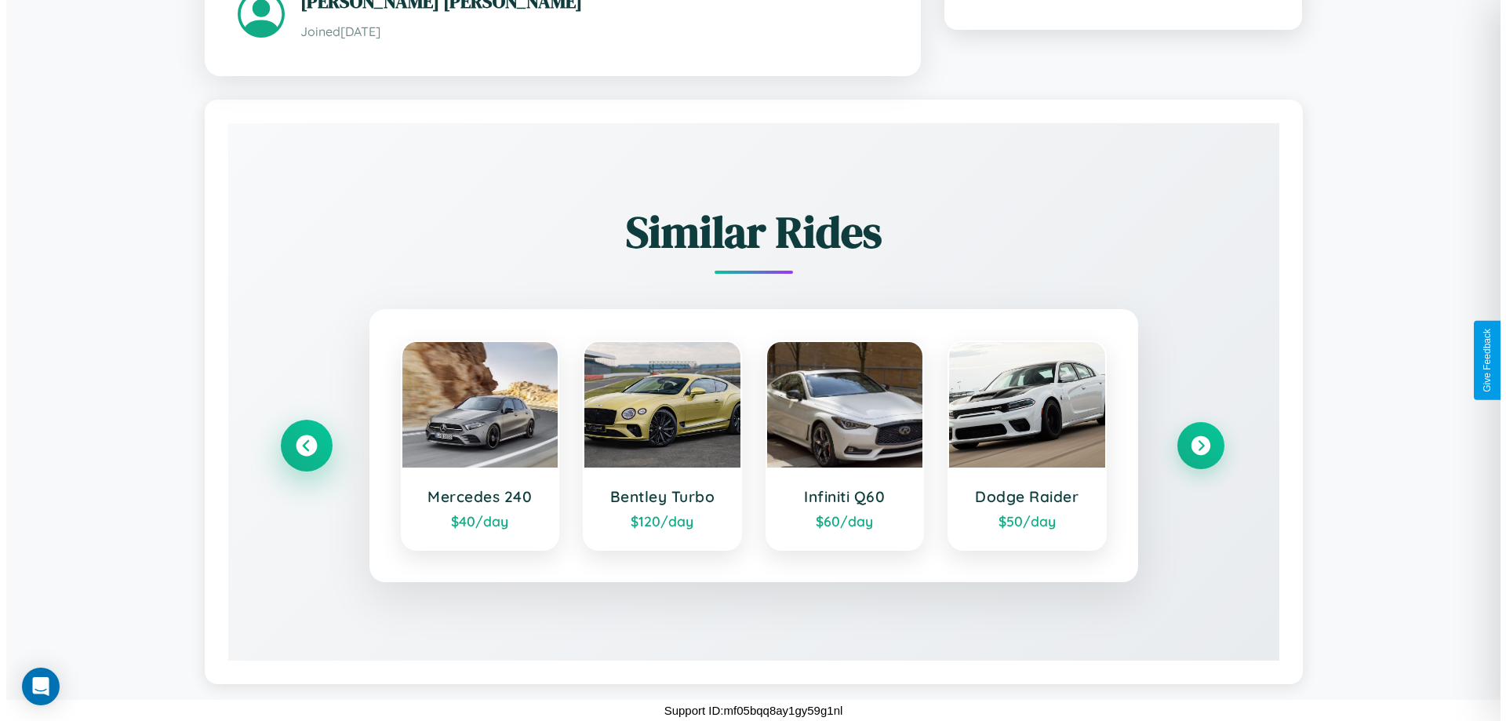
scroll to position [0, 0]
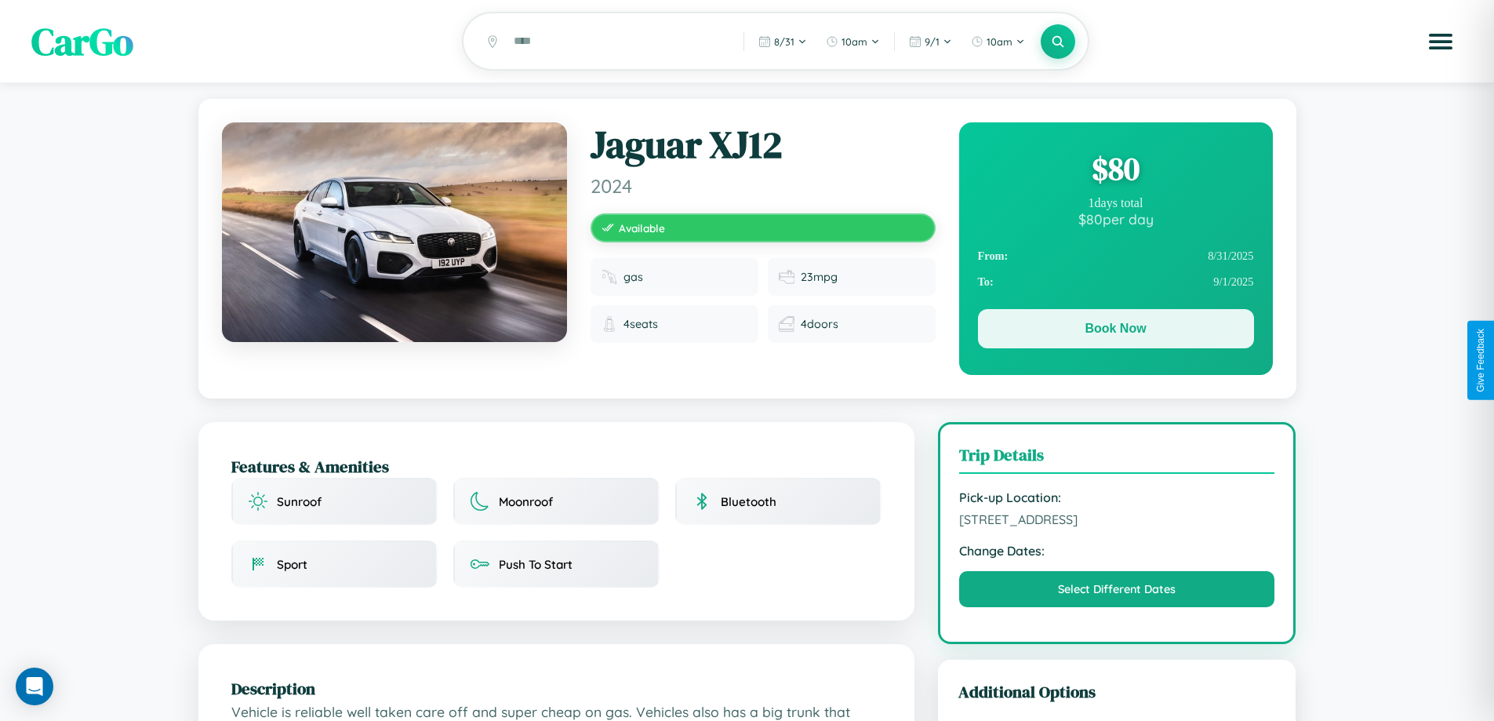
click at [1115, 331] on button "Book Now" at bounding box center [1116, 328] width 276 height 39
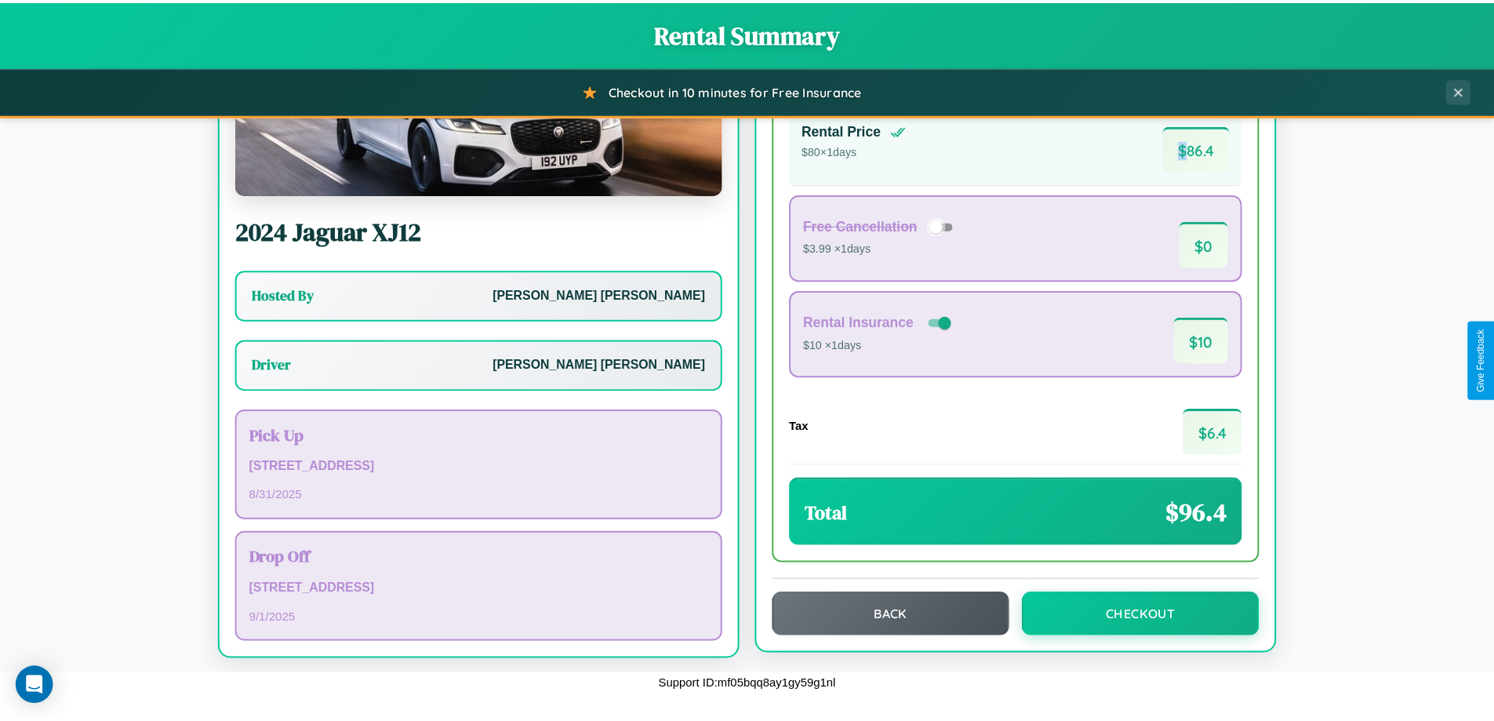
scroll to position [113, 0]
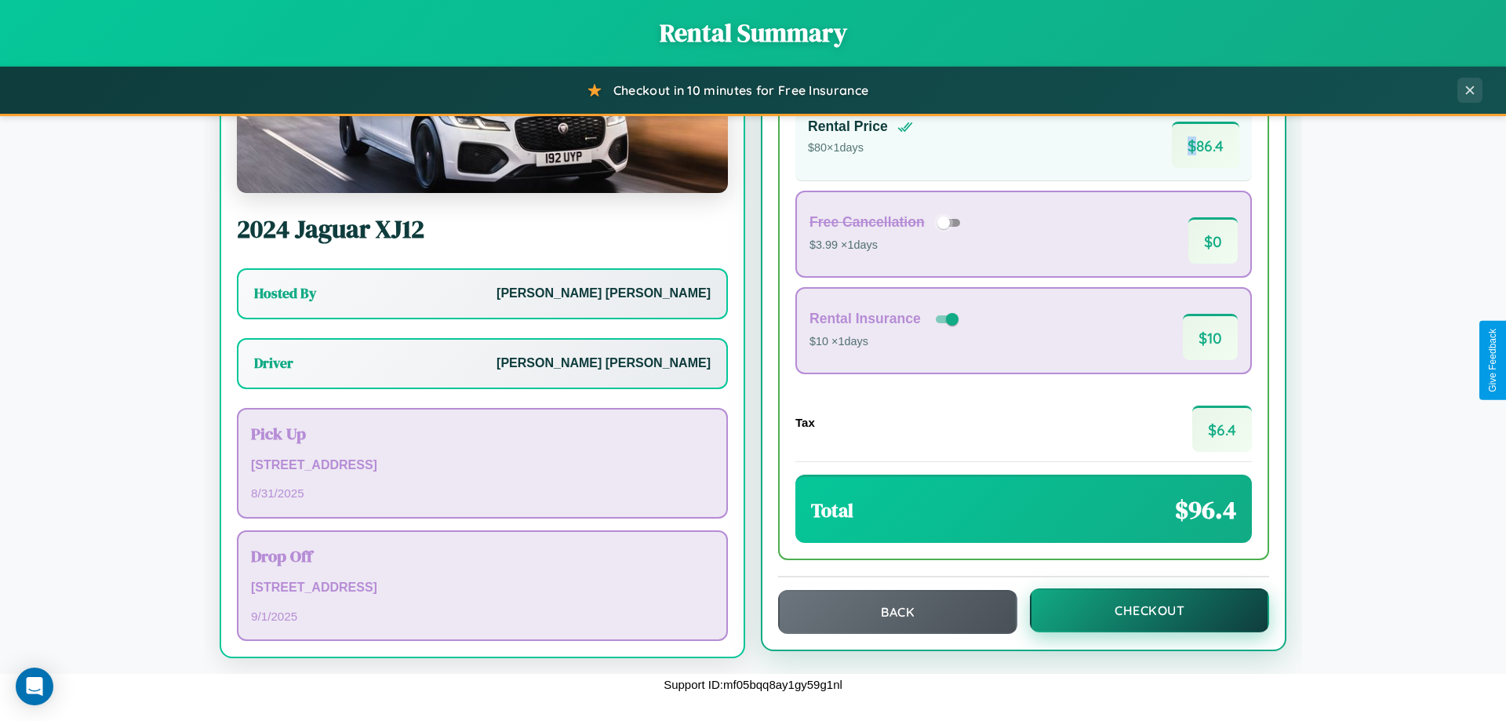
click at [1139, 610] on button "Checkout" at bounding box center [1149, 610] width 239 height 44
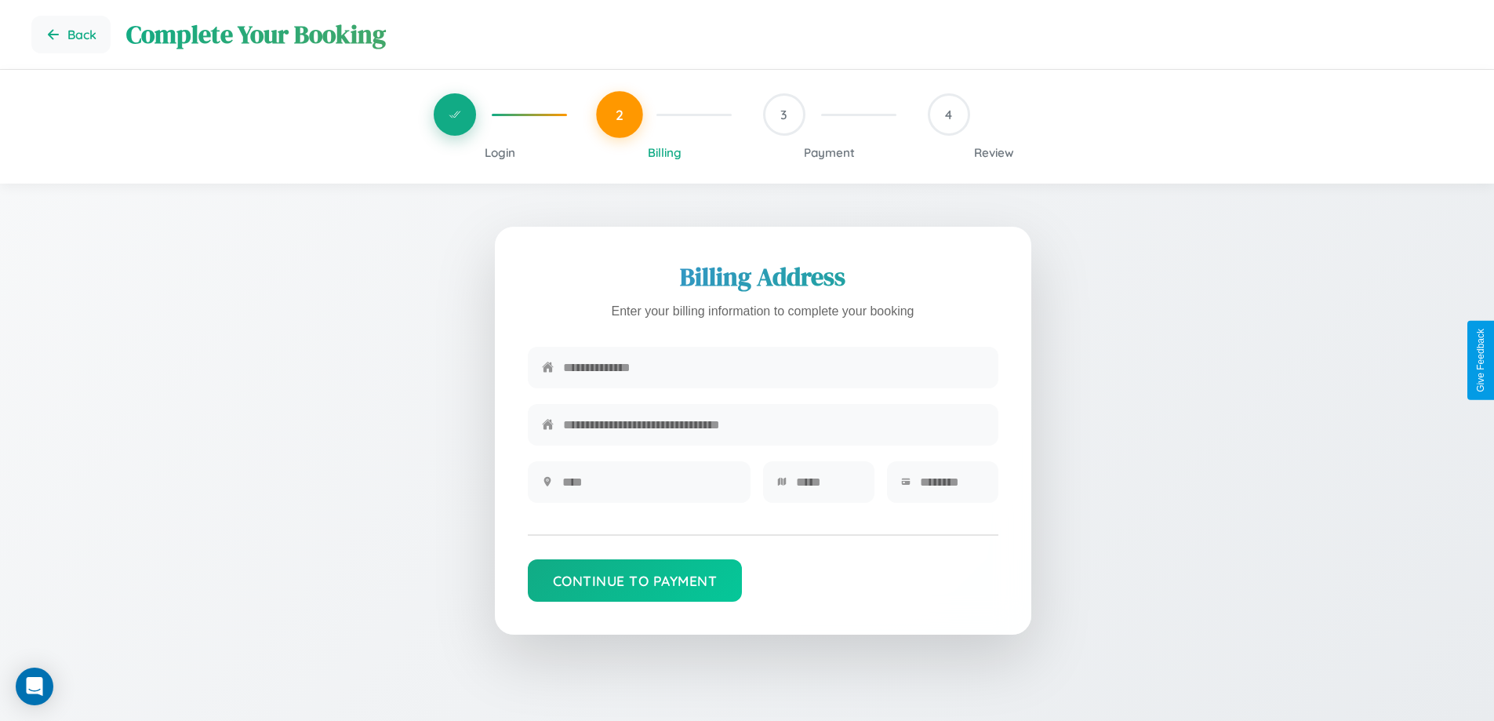
click at [773, 369] on input "text" at bounding box center [773, 367] width 421 height 38
type input "**********"
click at [649, 487] on input "text" at bounding box center [649, 482] width 174 height 38
type input "********"
click at [827, 487] on input "text" at bounding box center [828, 482] width 64 height 38
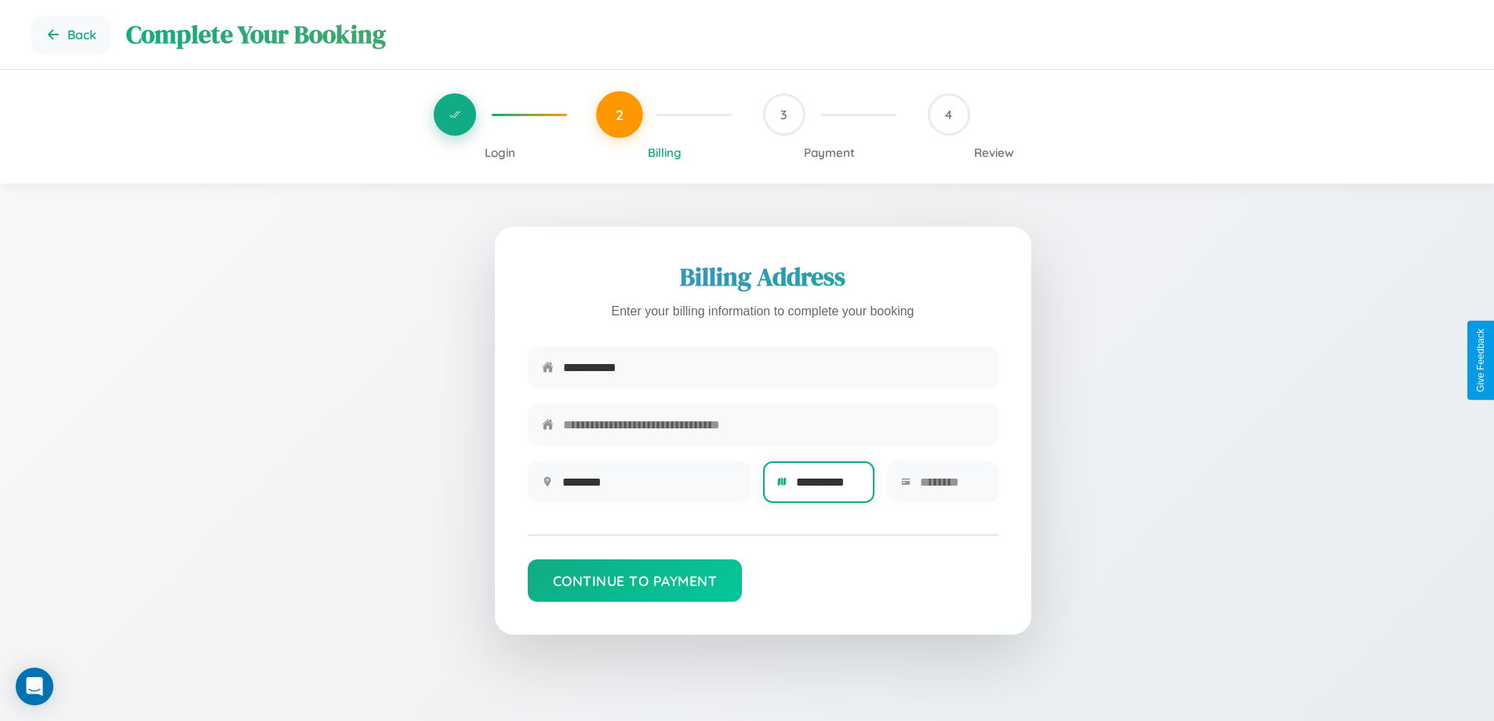
type input "**********"
click at [951, 487] on input "text" at bounding box center [952, 482] width 64 height 38
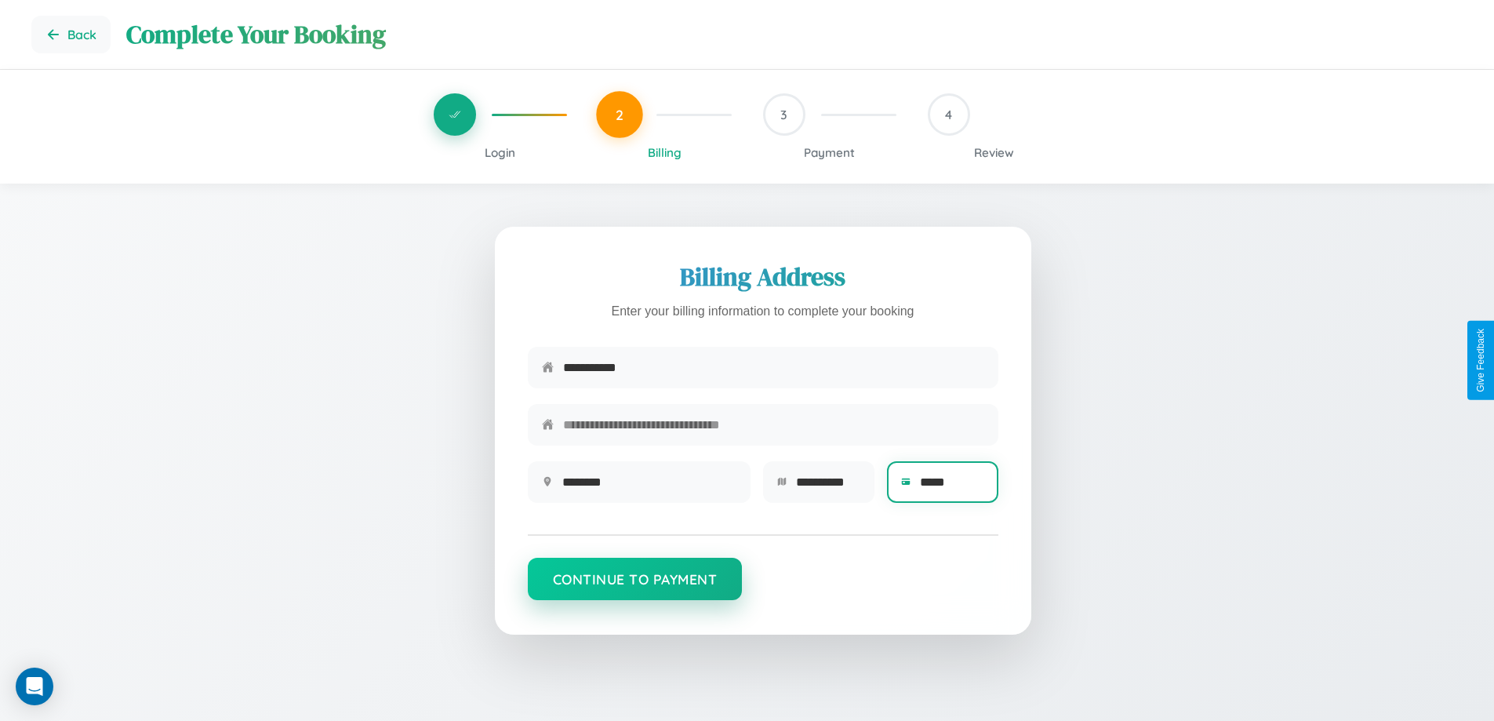
type input "*****"
click at [634, 587] on button "Continue to Payment" at bounding box center [635, 579] width 215 height 42
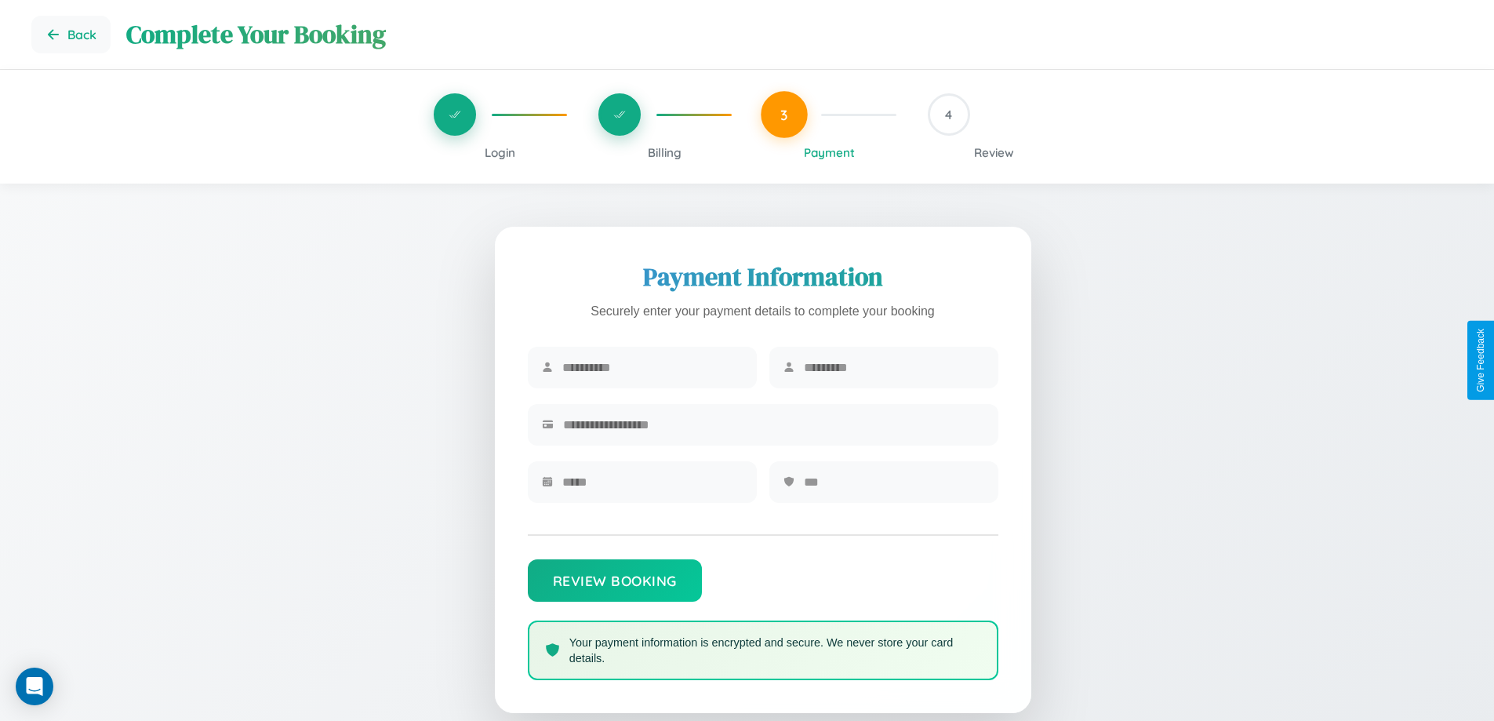
click at [652, 368] on input "text" at bounding box center [652, 367] width 180 height 38
type input "*****"
click at [893, 368] on input "text" at bounding box center [894, 367] width 180 height 38
type input "*******"
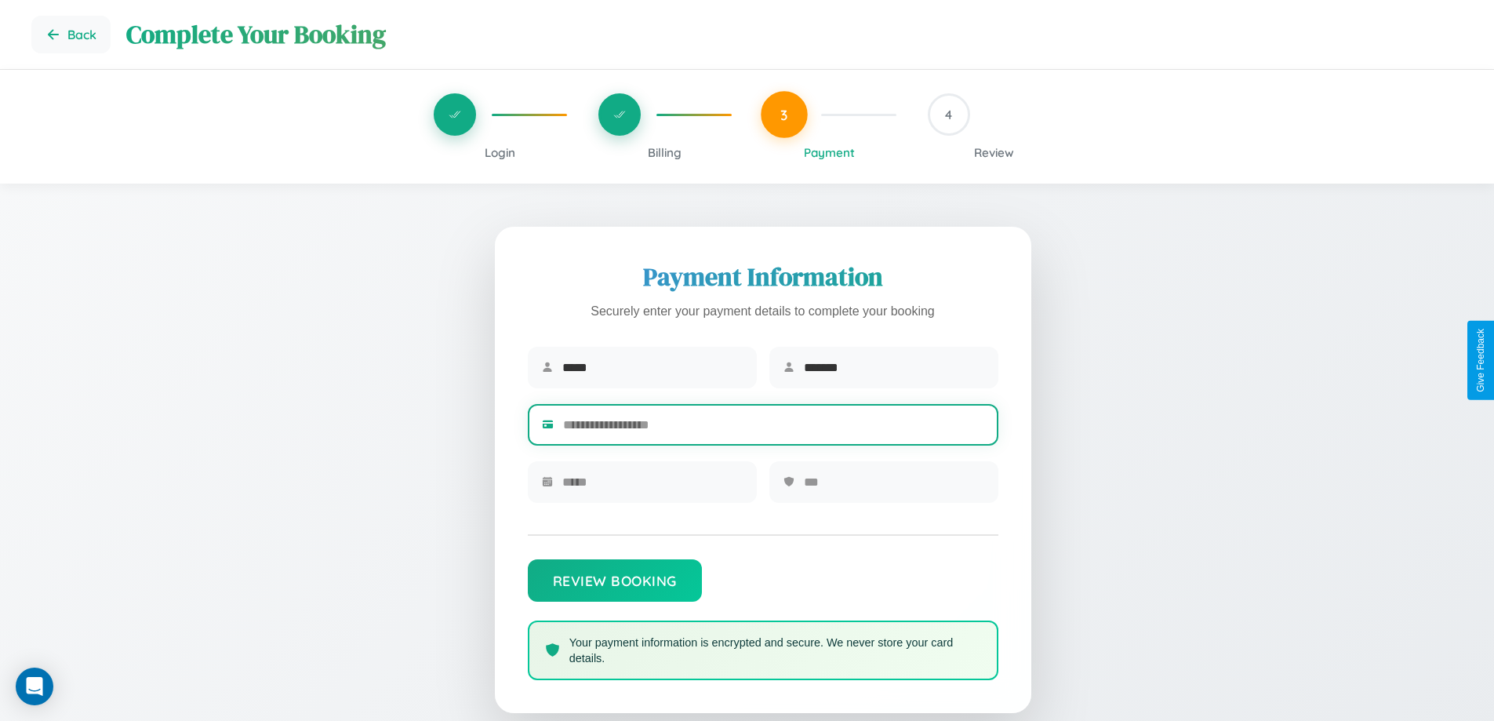
click at [773, 427] on input "text" at bounding box center [773, 424] width 421 height 38
type input "**********"
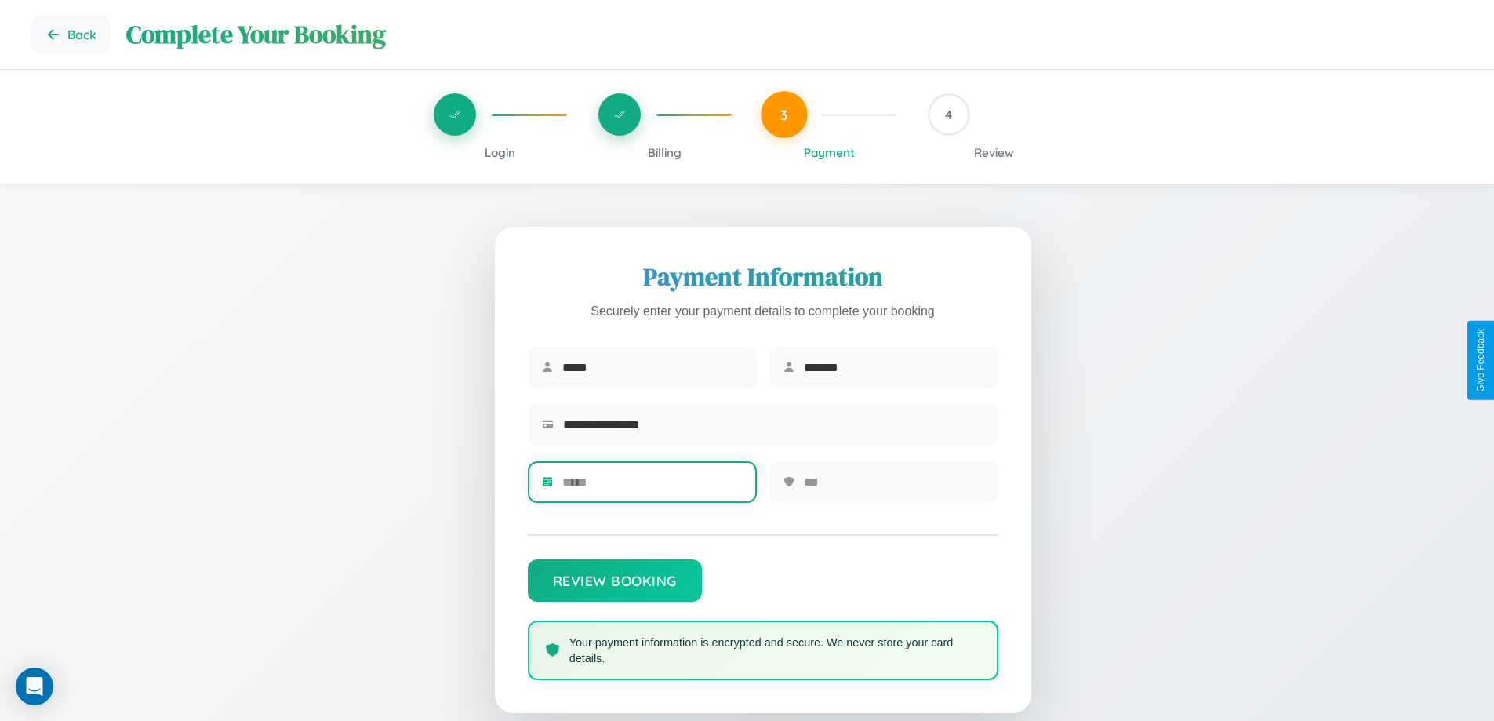
click at [652, 487] on input "text" at bounding box center [652, 482] width 180 height 38
type input "*****"
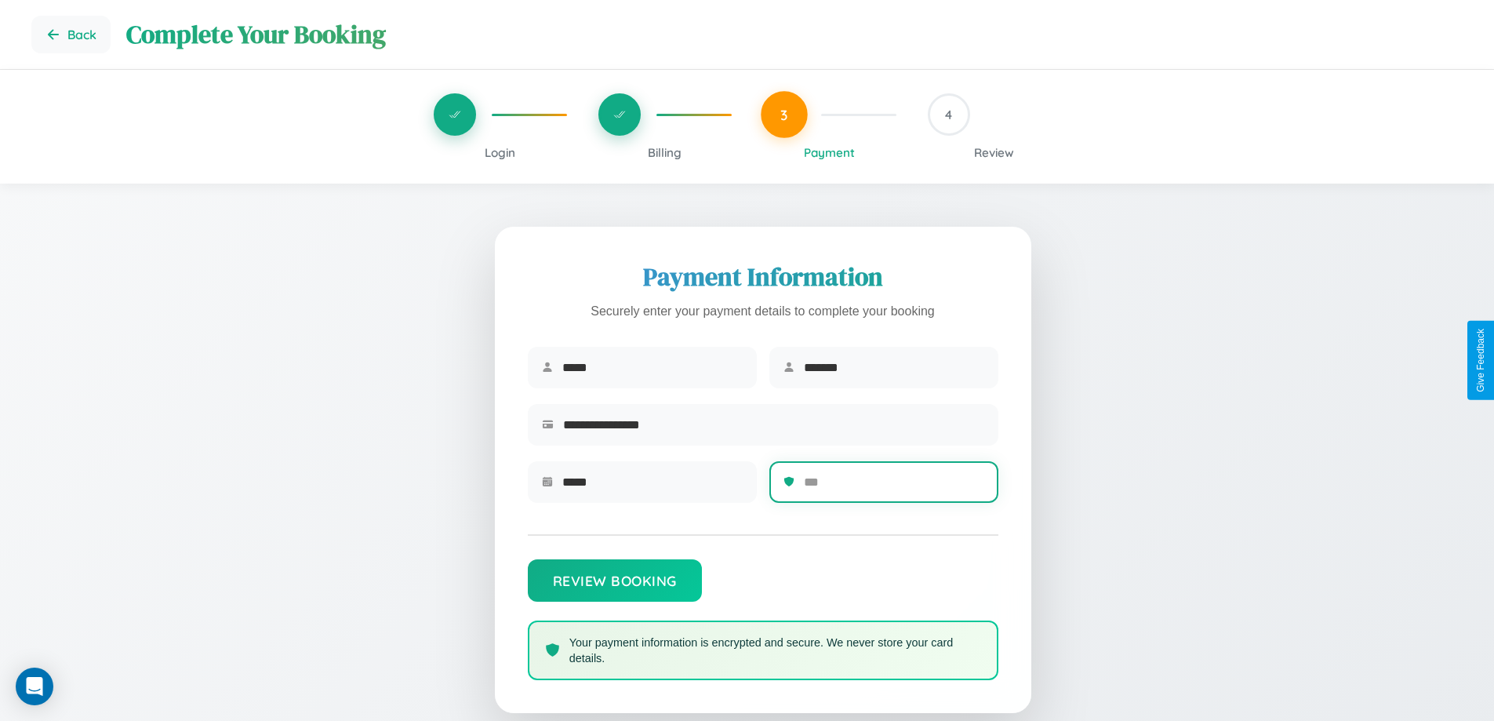
click at [893, 487] on input "text" at bounding box center [894, 482] width 180 height 38
type input "***"
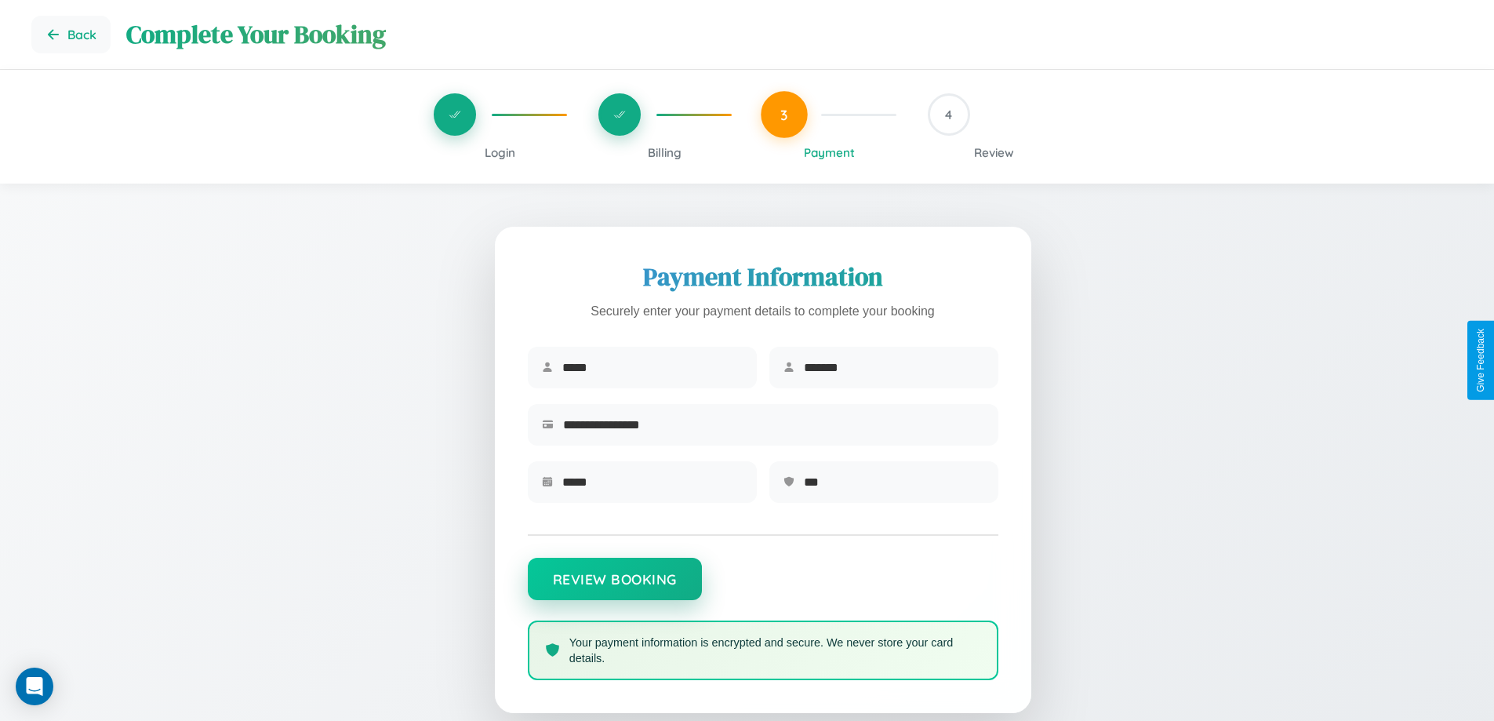
click at [614, 587] on button "Review Booking" at bounding box center [615, 579] width 174 height 42
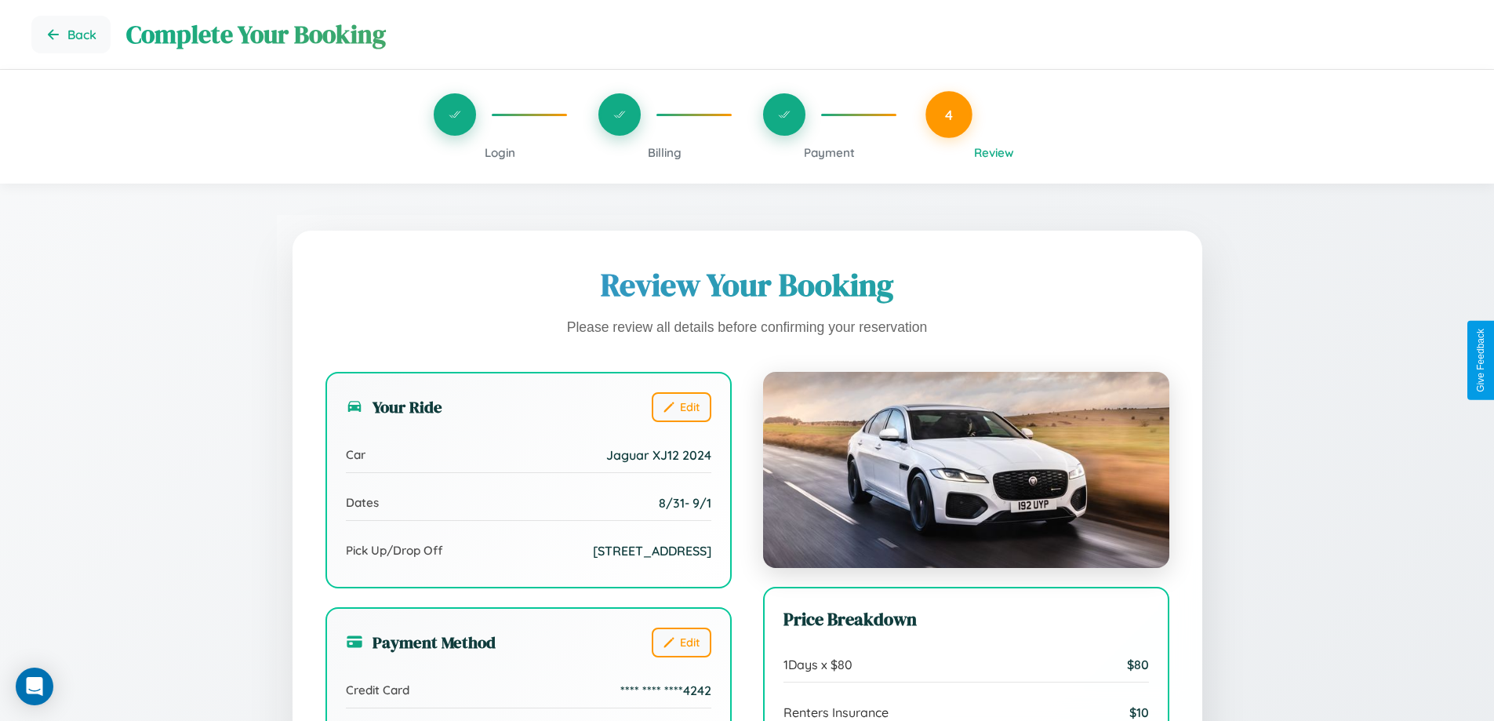
click at [664, 152] on span "Billing" at bounding box center [665, 152] width 34 height 15
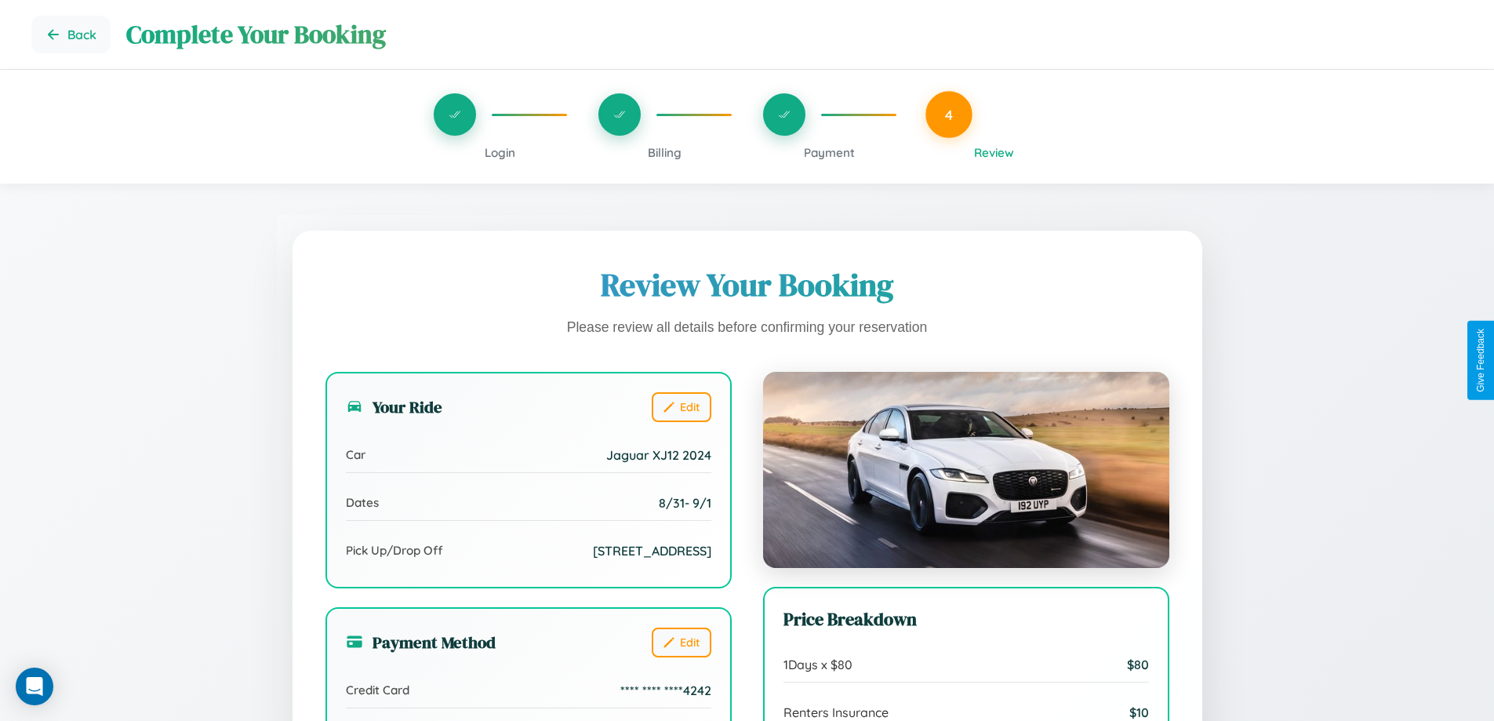
click at [664, 152] on span "Billing" at bounding box center [665, 152] width 34 height 15
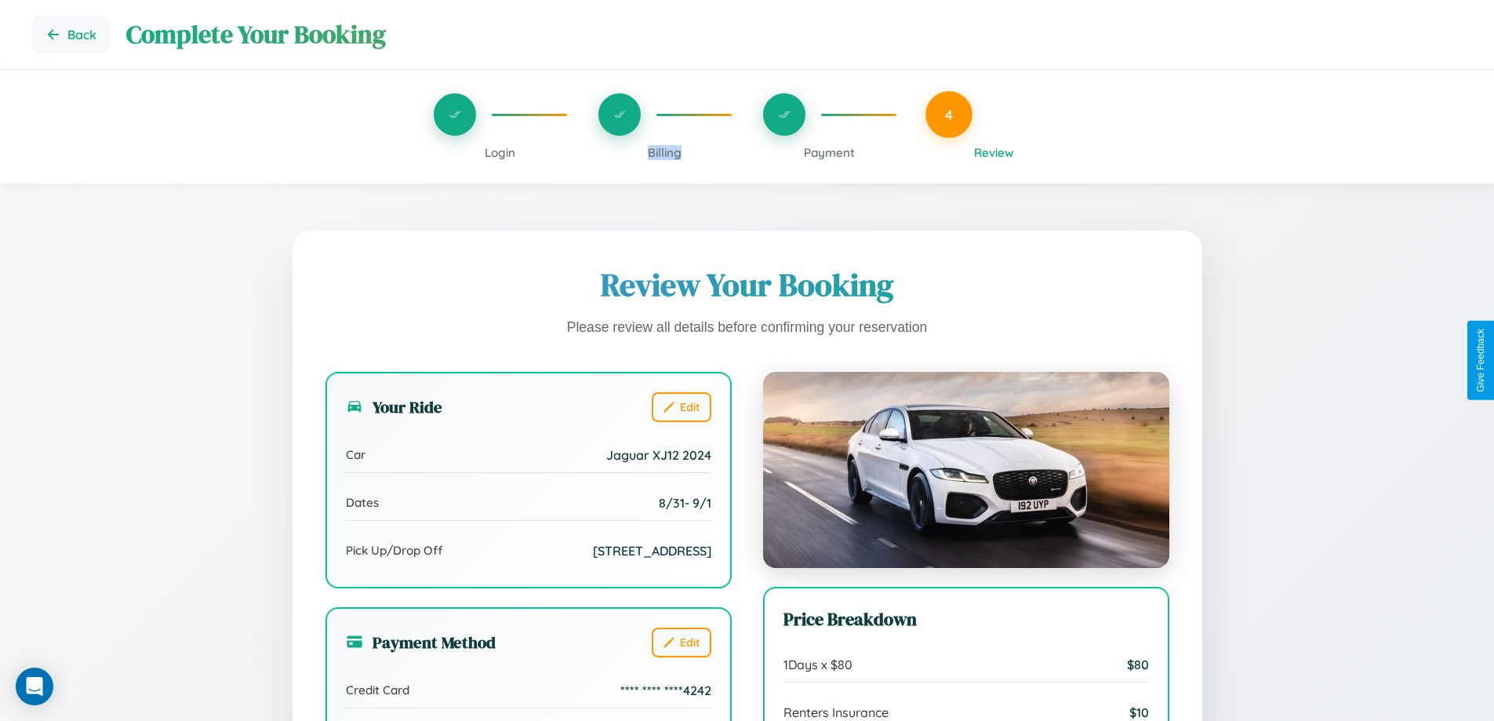
click at [664, 152] on span "Billing" at bounding box center [665, 152] width 34 height 15
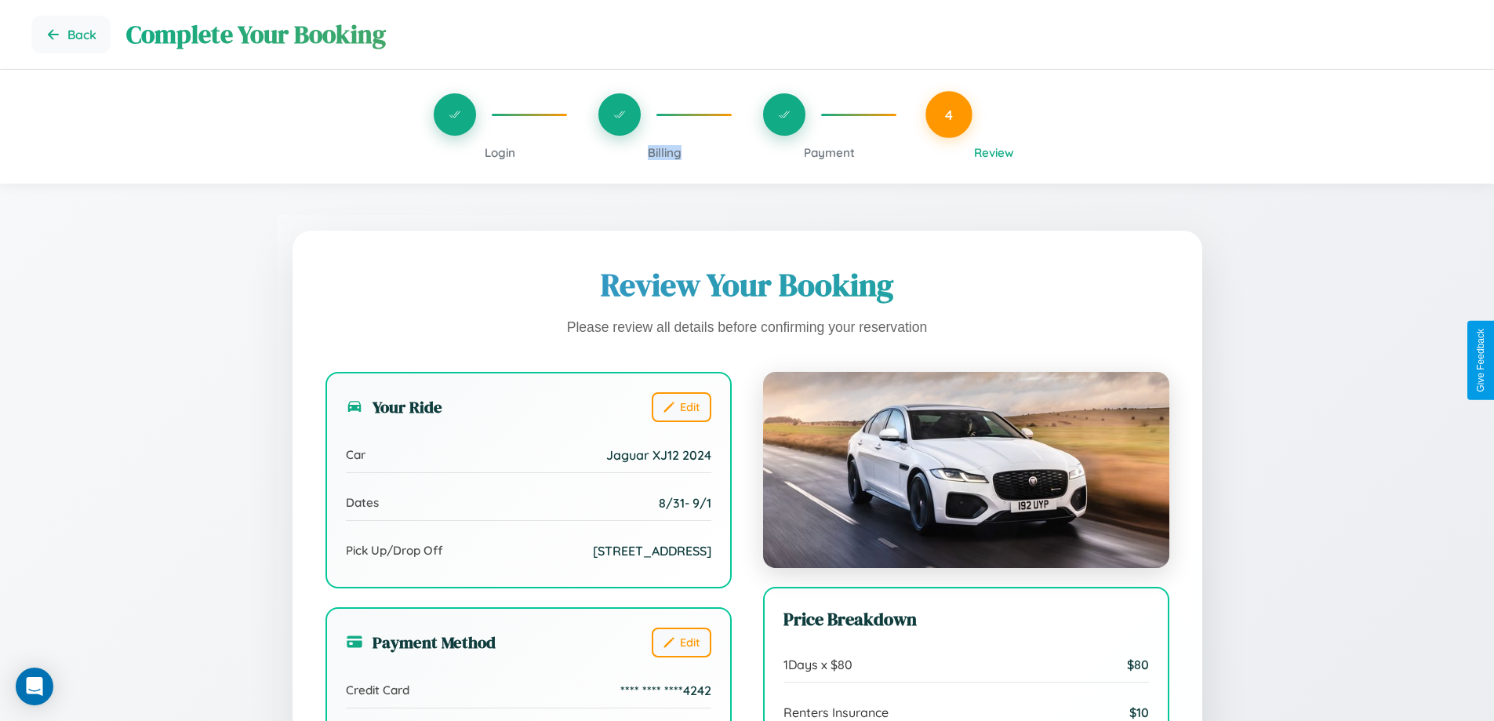
click at [664, 152] on span "Billing" at bounding box center [665, 152] width 34 height 15
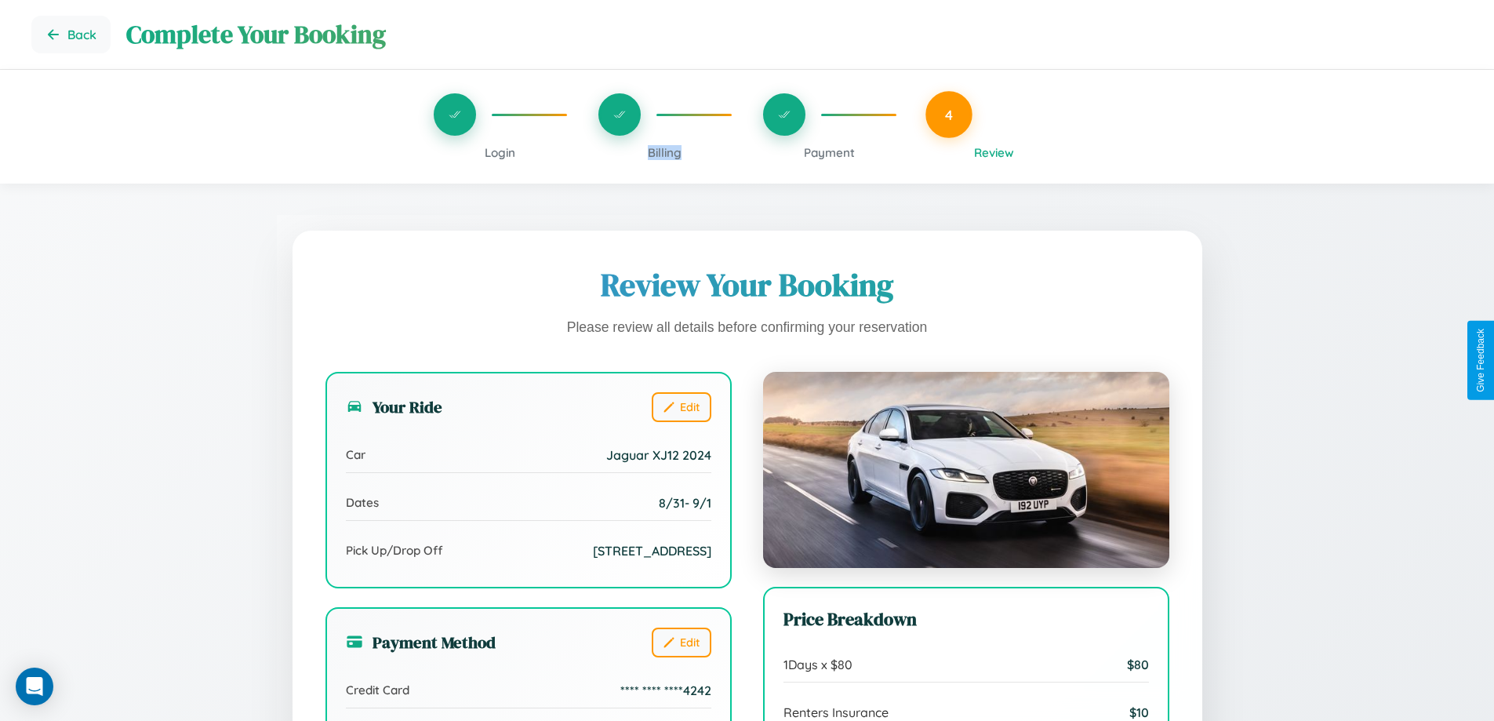
click at [664, 152] on span "Billing" at bounding box center [665, 152] width 34 height 15
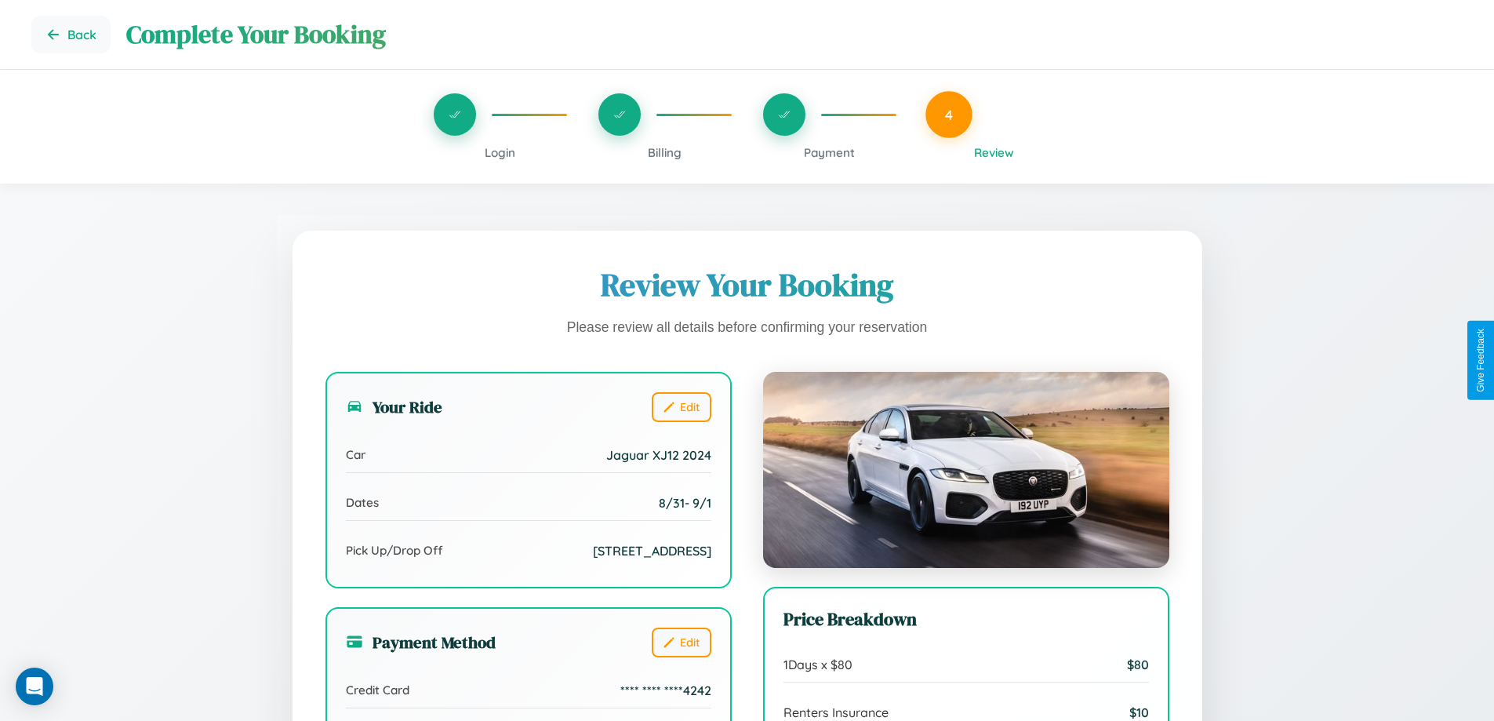
scroll to position [432, 0]
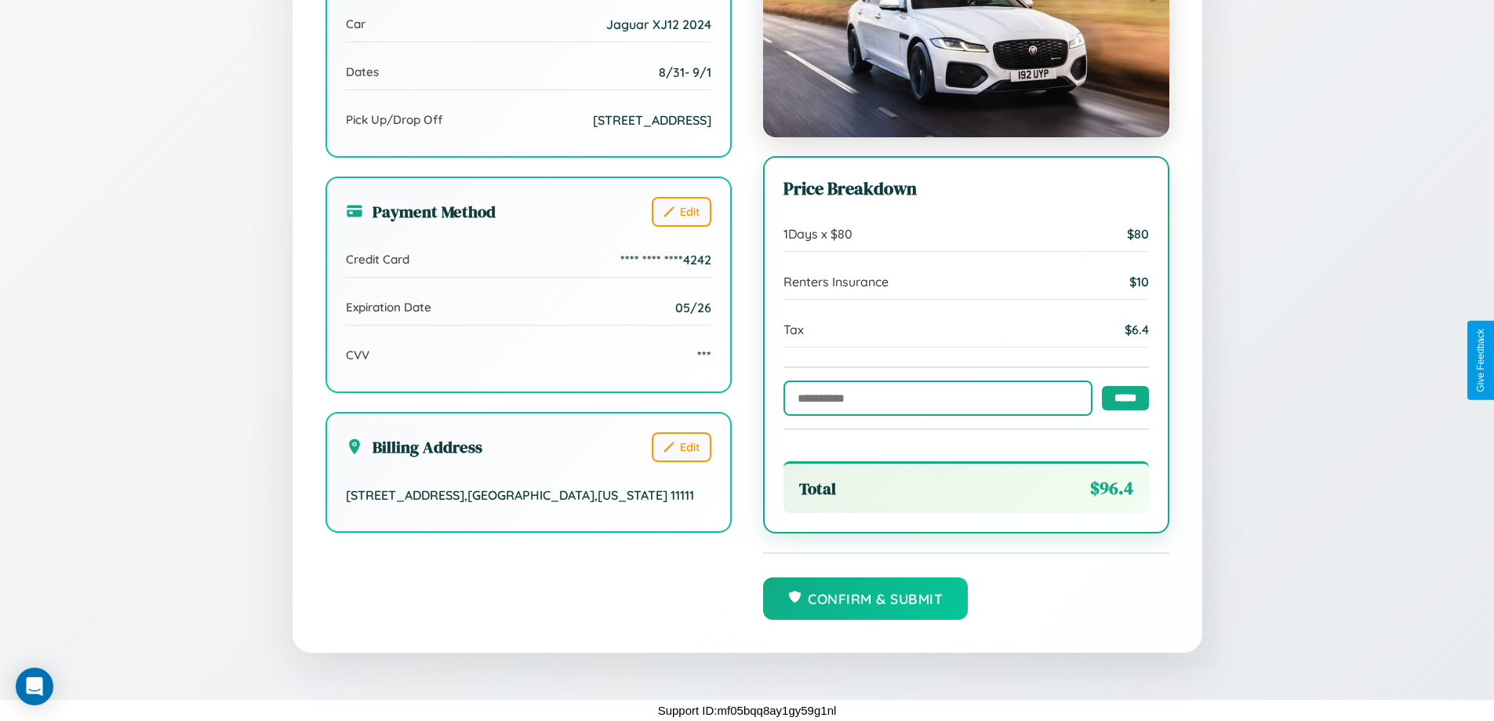
click at [933, 397] on input "text" at bounding box center [937, 397] width 309 height 35
type input "**********"
click at [1121, 397] on input "*****" at bounding box center [1125, 397] width 47 height 24
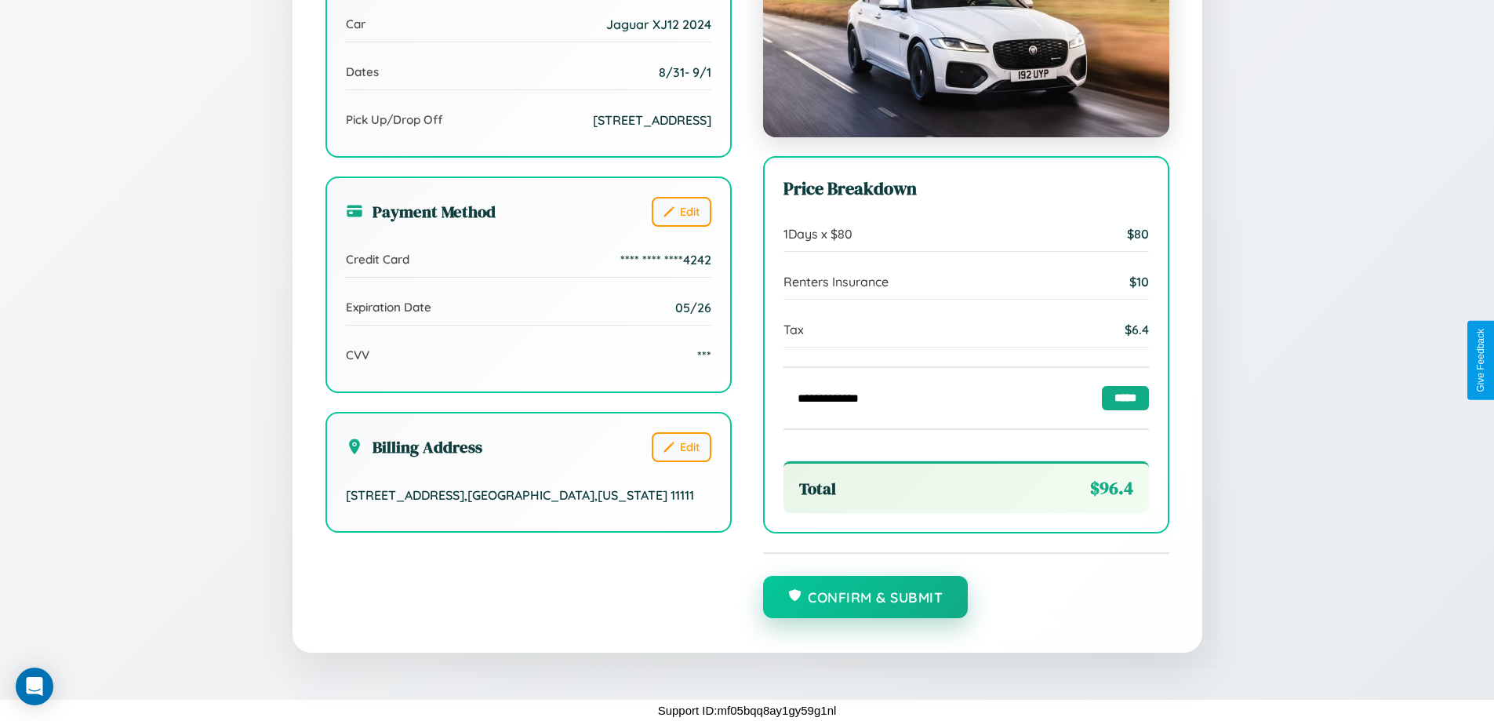
click at [865, 598] on button "Confirm & Submit" at bounding box center [865, 597] width 205 height 42
